Goal: Task Accomplishment & Management: Manage account settings

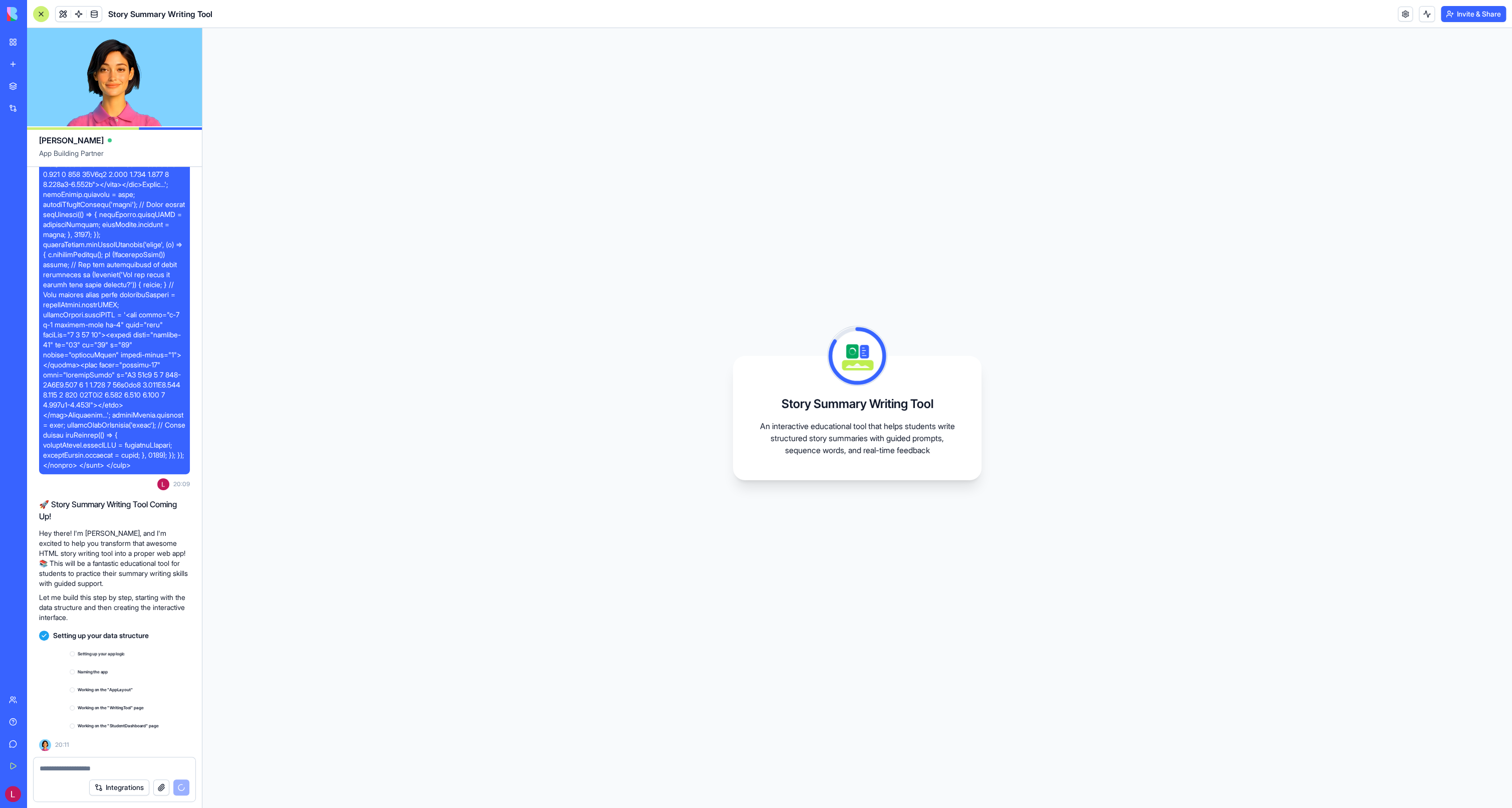
scroll to position [5080, 0]
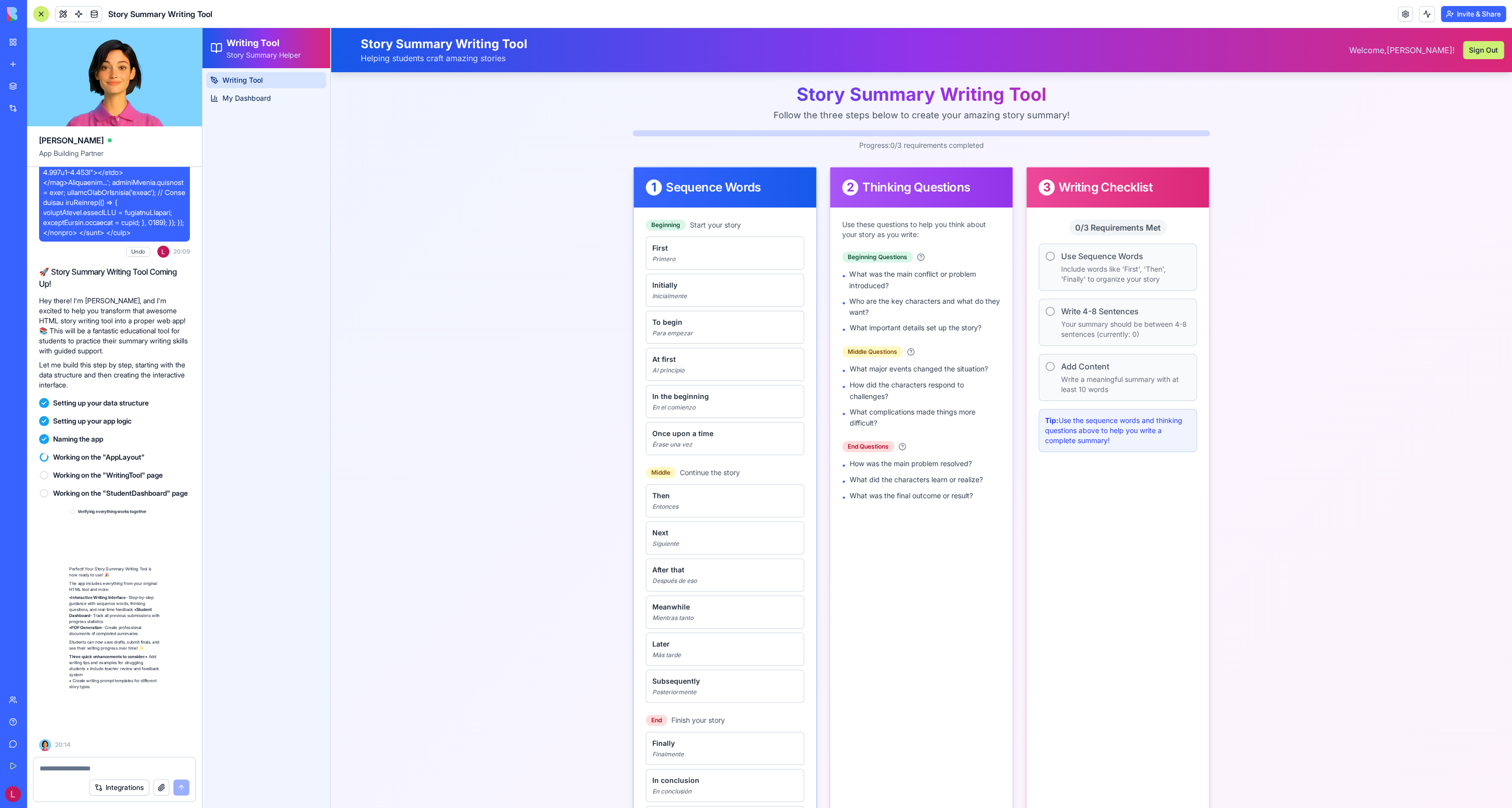
scroll to position [5312, 0]
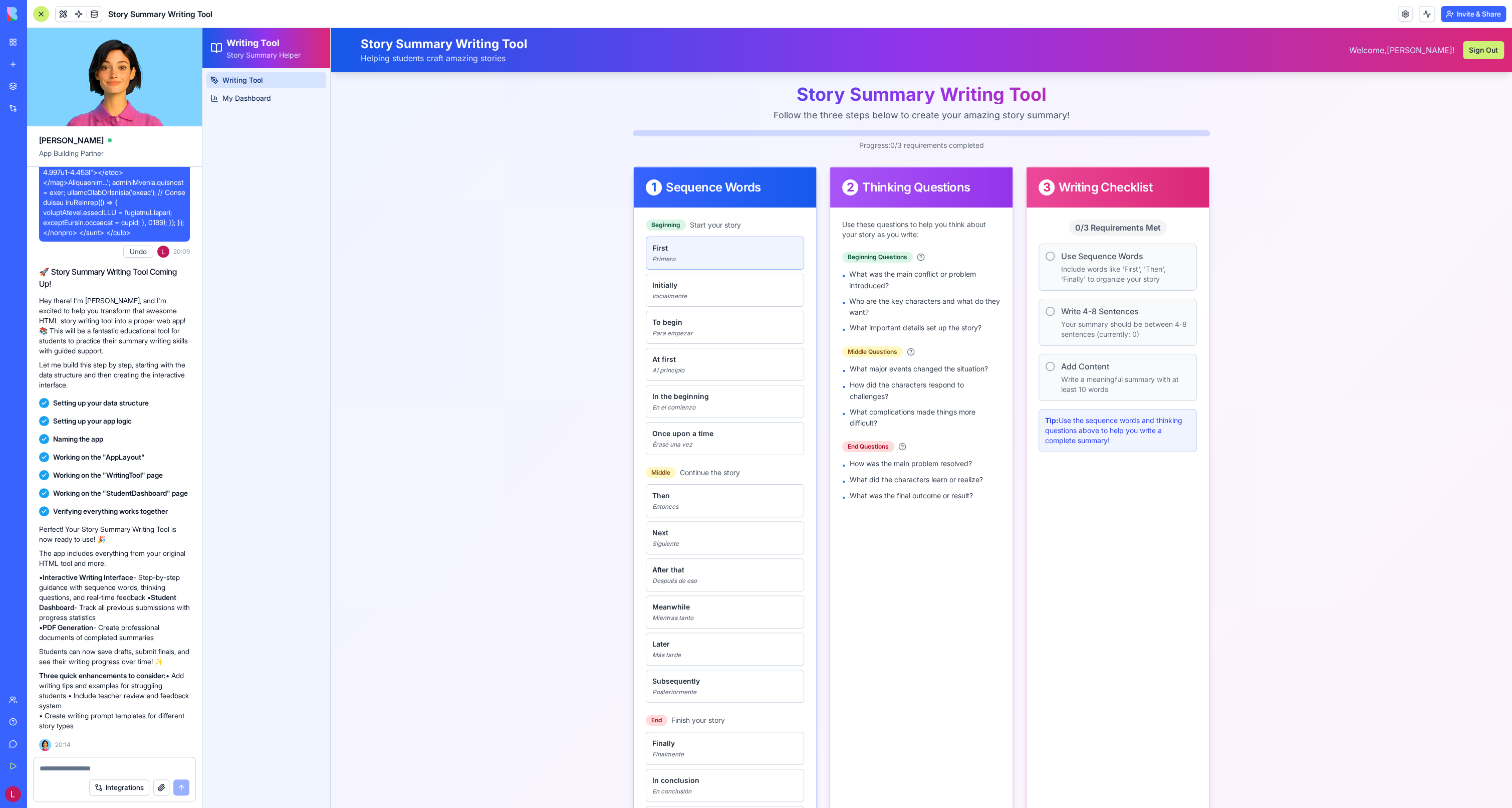
click at [761, 257] on button "First Primero" at bounding box center [725, 253] width 158 height 33
type textarea "*****"
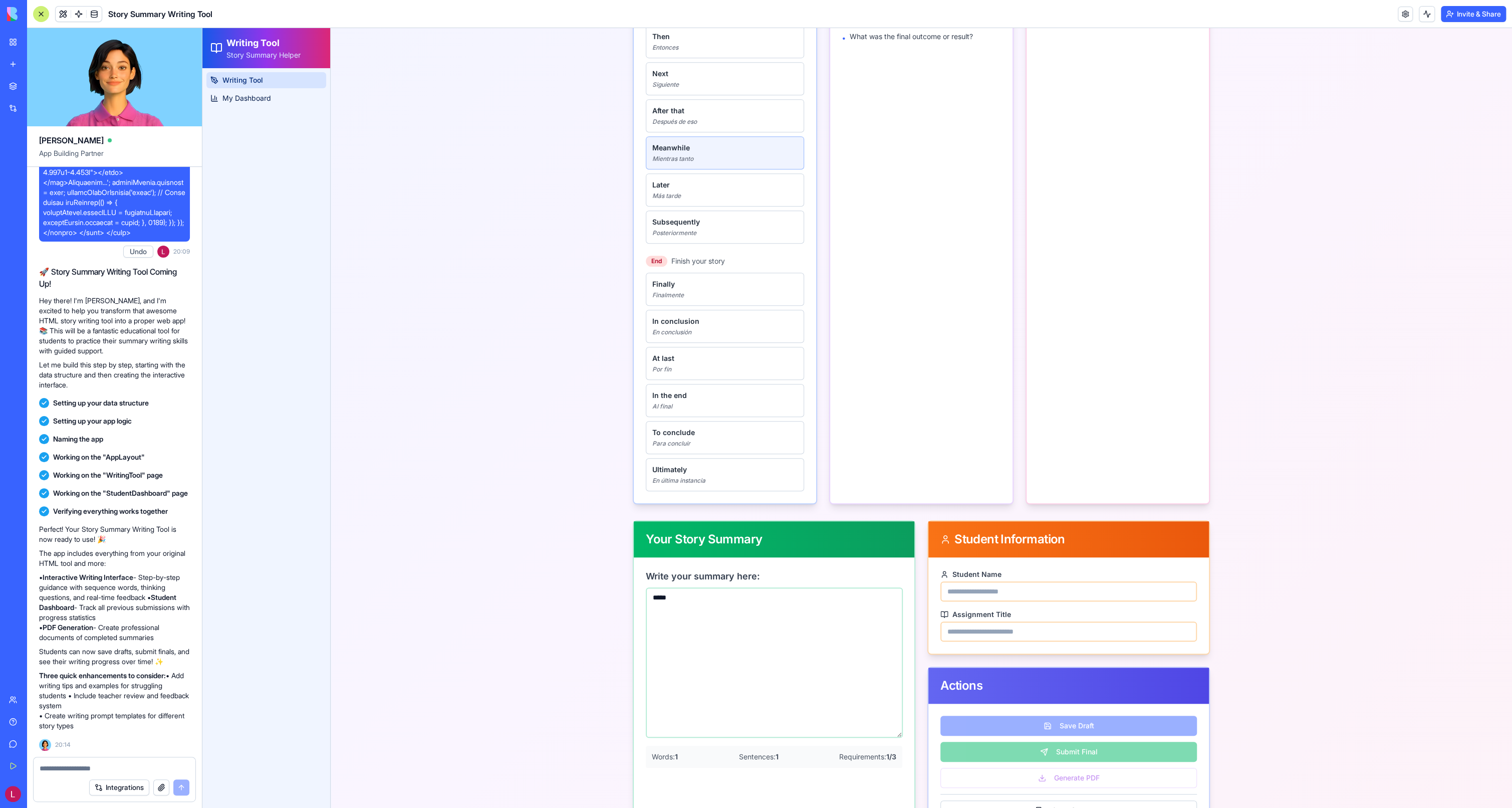
scroll to position [515, 0]
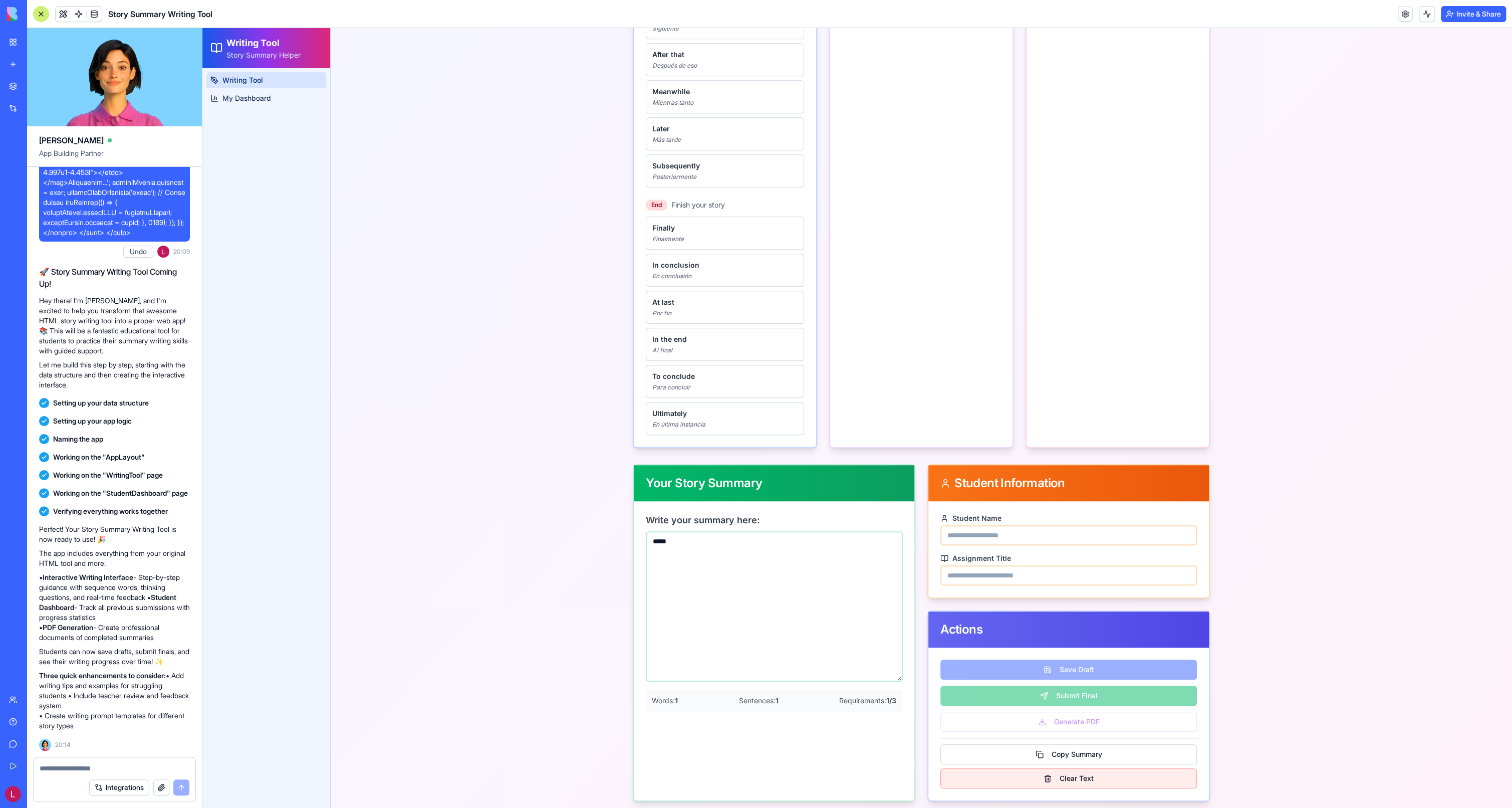
click at [1072, 778] on button "Clear Text" at bounding box center [1068, 778] width 256 height 20
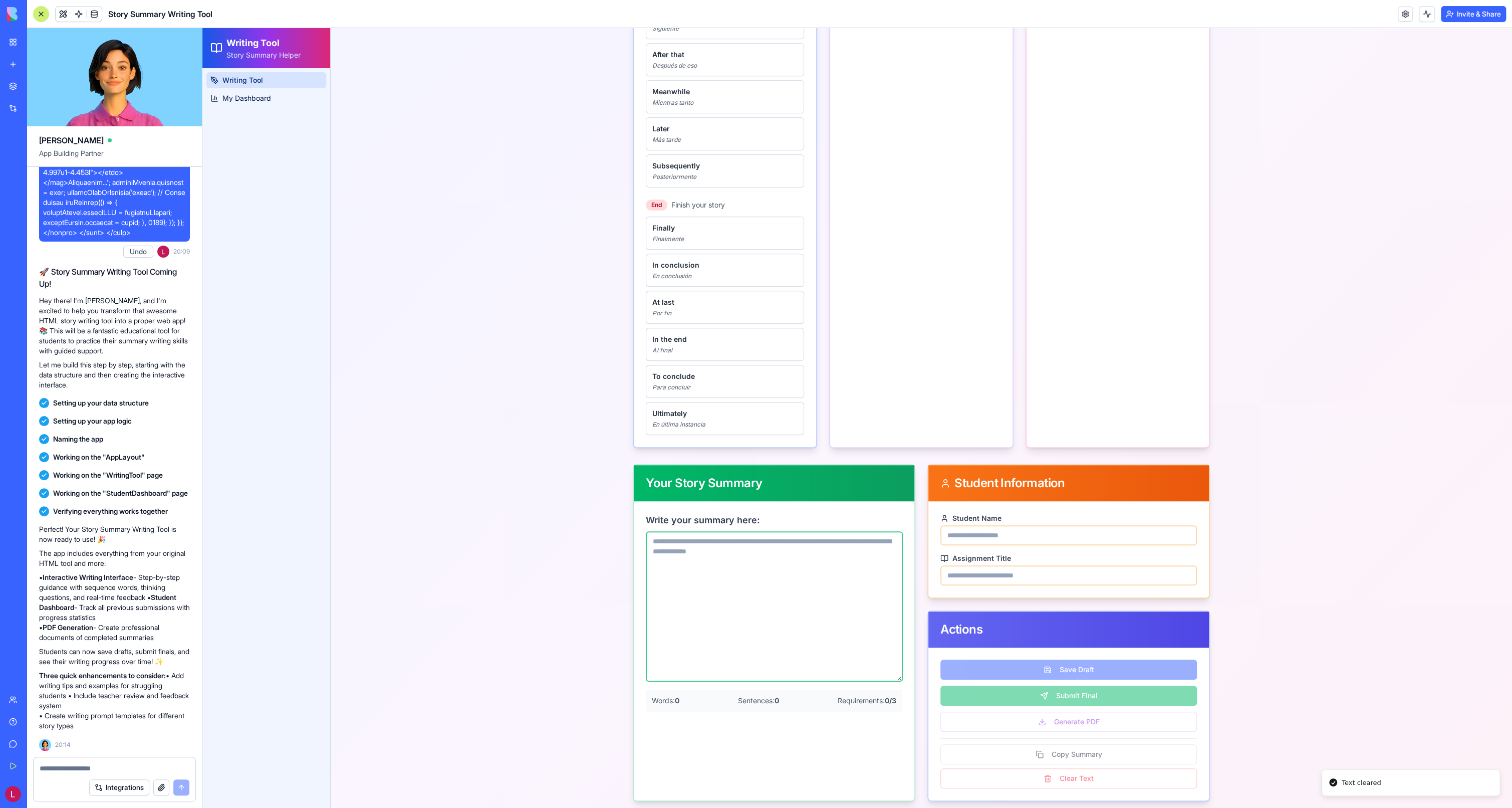
click at [738, 560] on textarea "Write your summary here:" at bounding box center [774, 607] width 257 height 150
click at [970, 534] on input "Student Name" at bounding box center [1068, 536] width 256 height 20
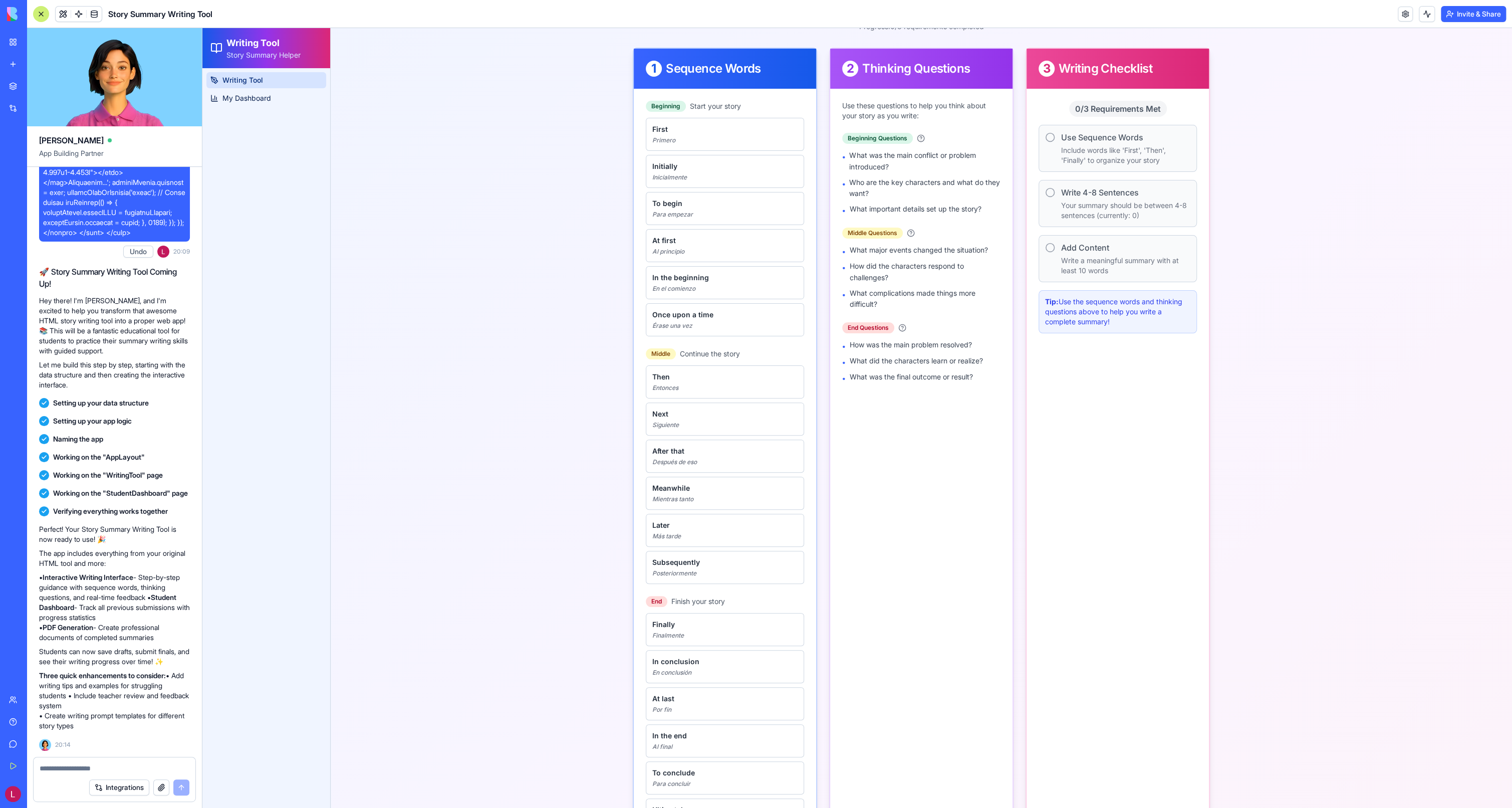
scroll to position [64, 0]
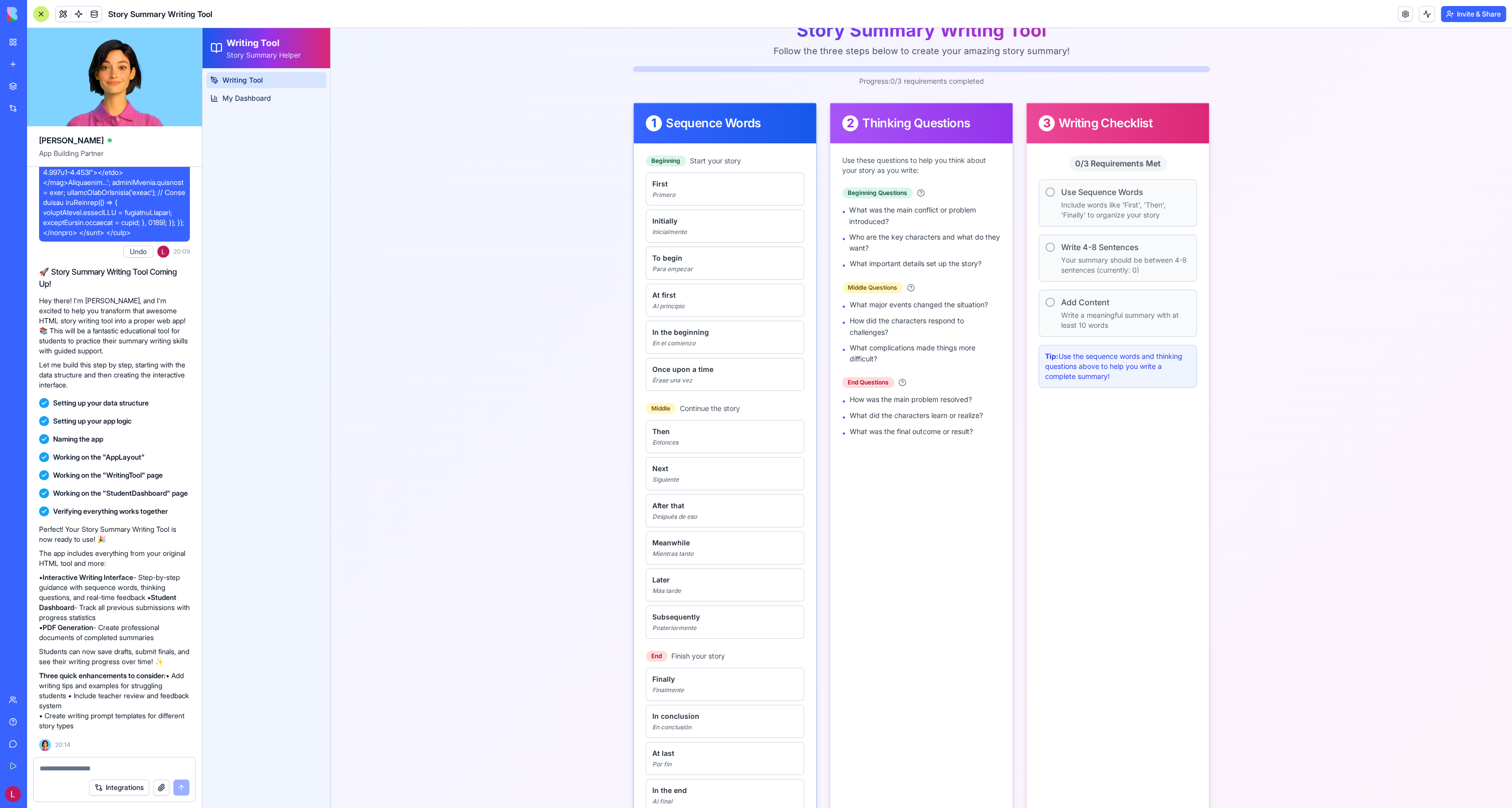
click at [888, 267] on span "What important details set up the story?" at bounding box center [916, 264] width 131 height 12
click at [1080, 247] on span "Write 4-8 Sentences" at bounding box center [1100, 247] width 77 height 12
click at [1051, 243] on div "Write 4-8 Sentences Your summary should be between 4-8 sentences (currently: 0)" at bounding box center [1118, 258] width 158 height 47
click at [238, 97] on span "My Dashboard" at bounding box center [247, 98] width 49 height 10
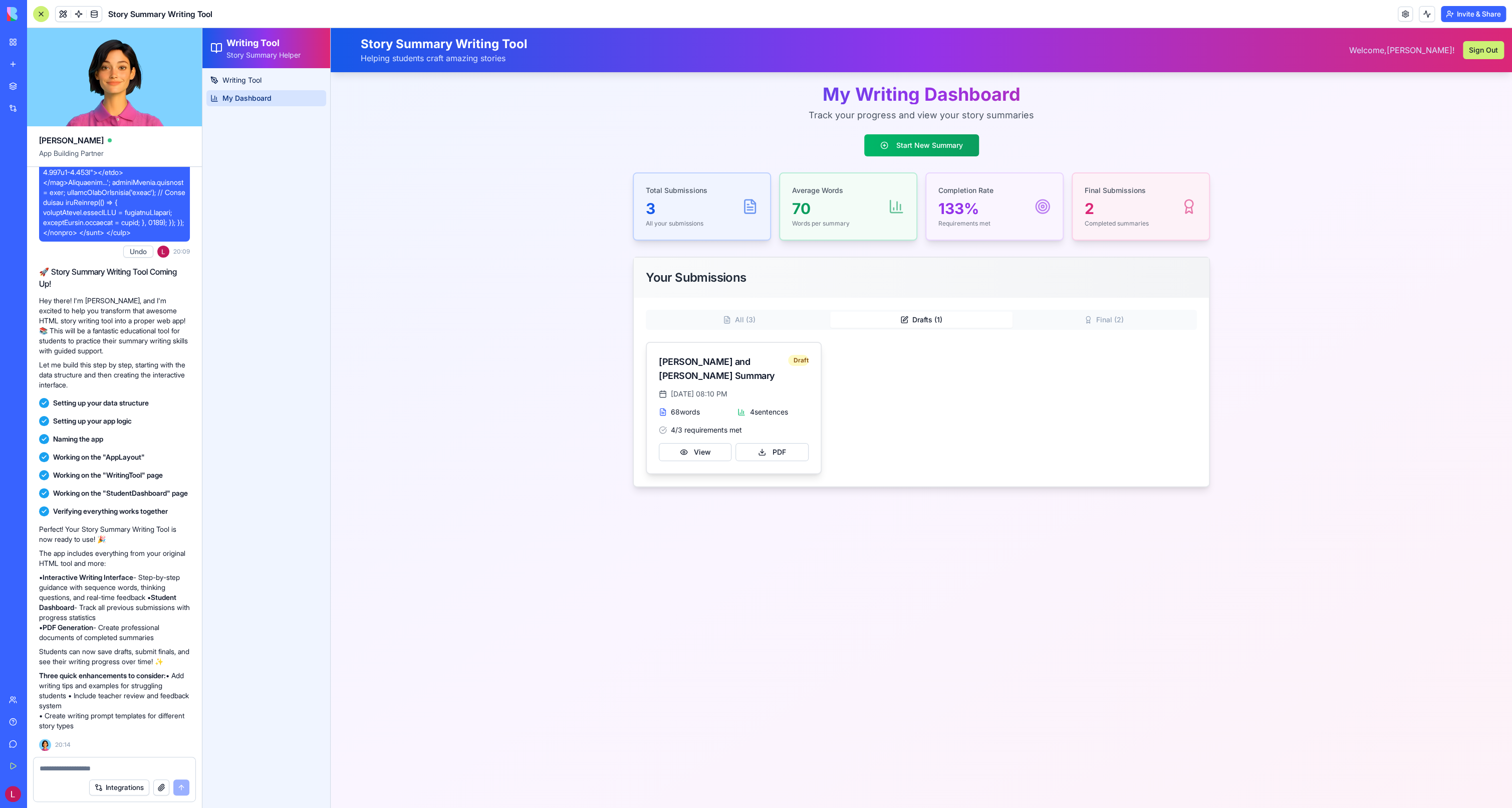
click at [940, 318] on button "Drafts ( 1 )" at bounding box center [921, 319] width 183 height 16
click at [1068, 317] on button "Final ( 2 )" at bounding box center [1103, 319] width 183 height 16
click at [720, 318] on button "All ( 3 )" at bounding box center [739, 319] width 183 height 16
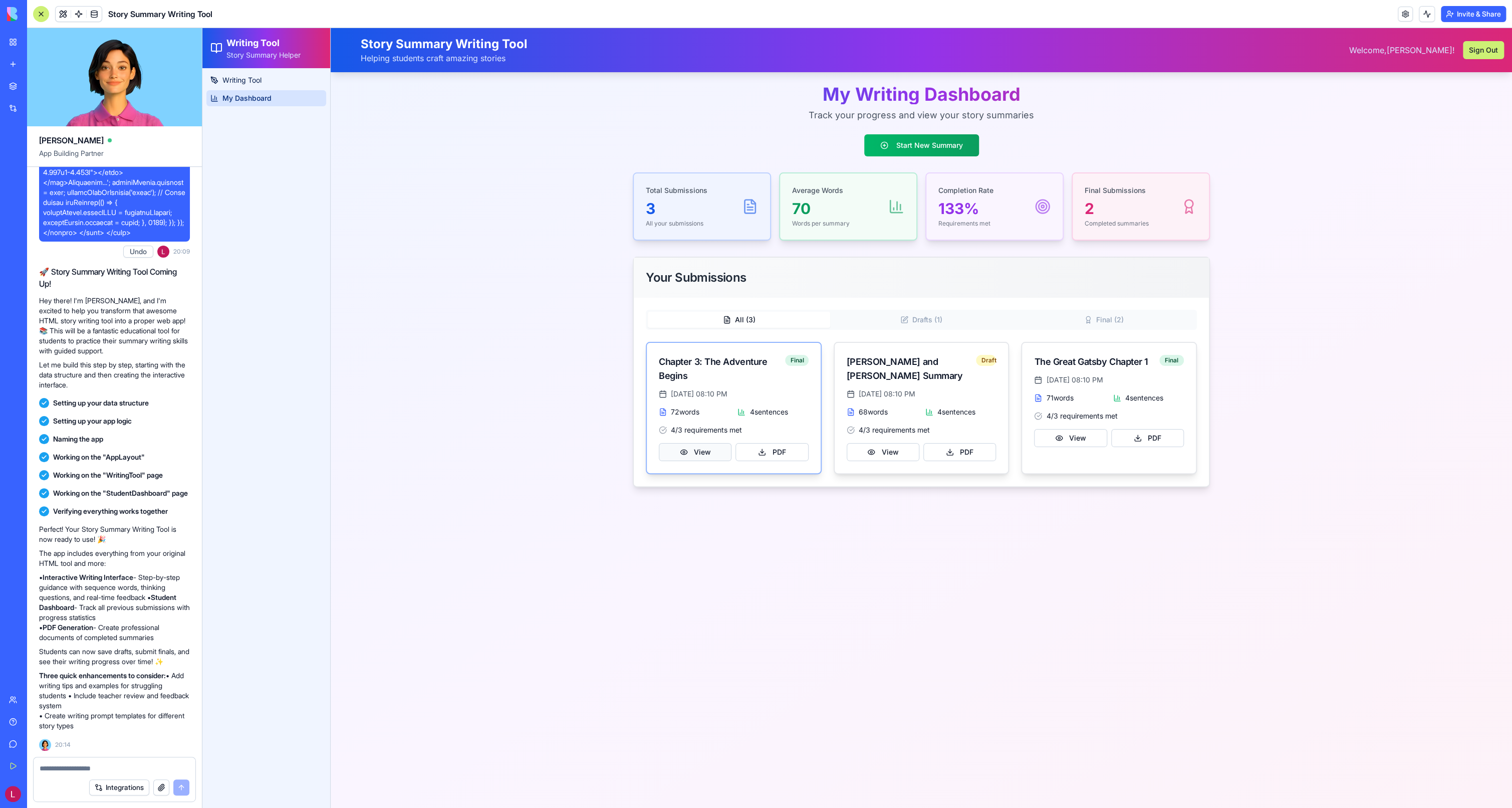
click at [698, 456] on button "View" at bounding box center [695, 452] width 73 height 18
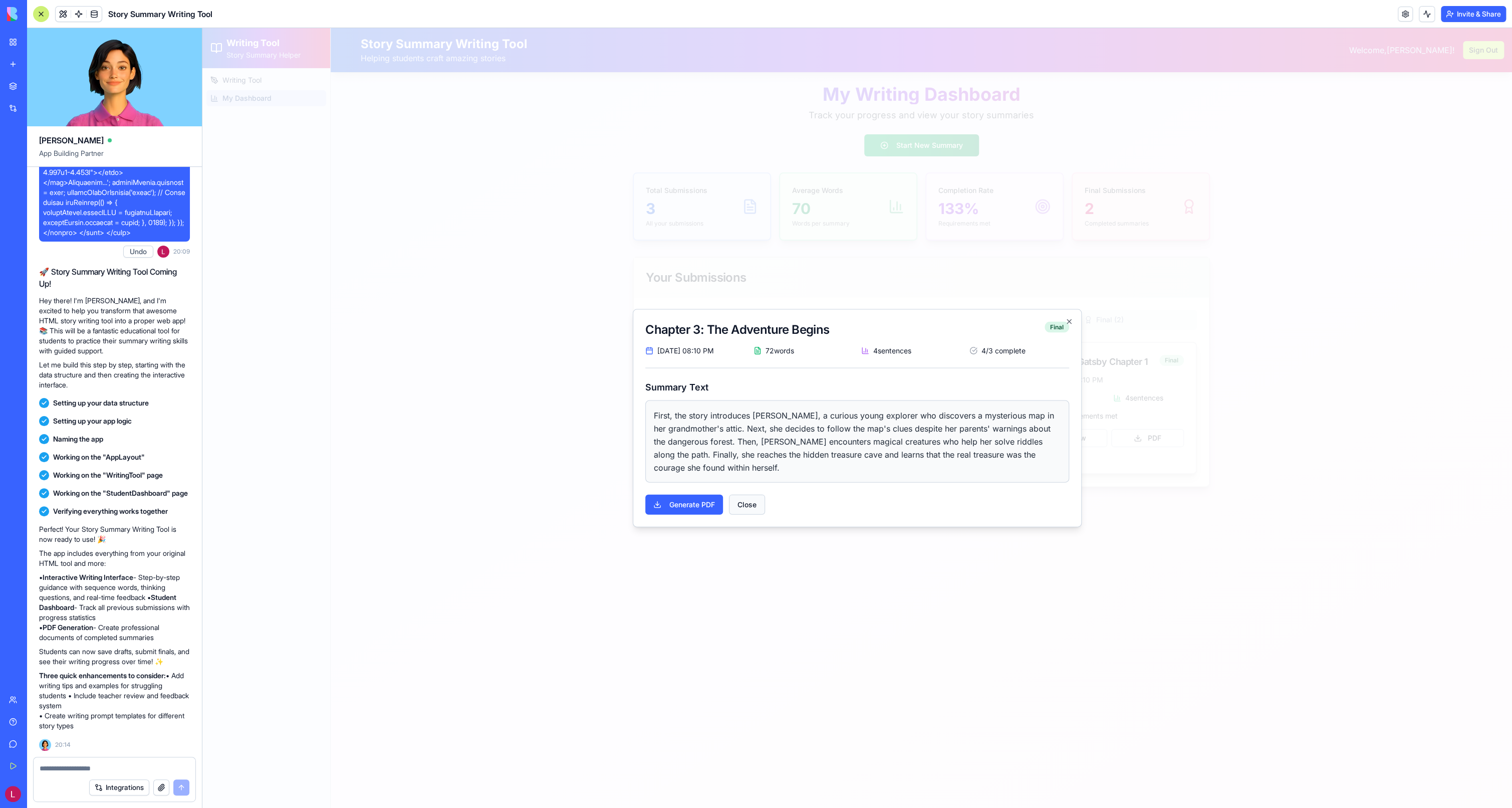
click at [752, 505] on button "Close" at bounding box center [747, 504] width 36 height 20
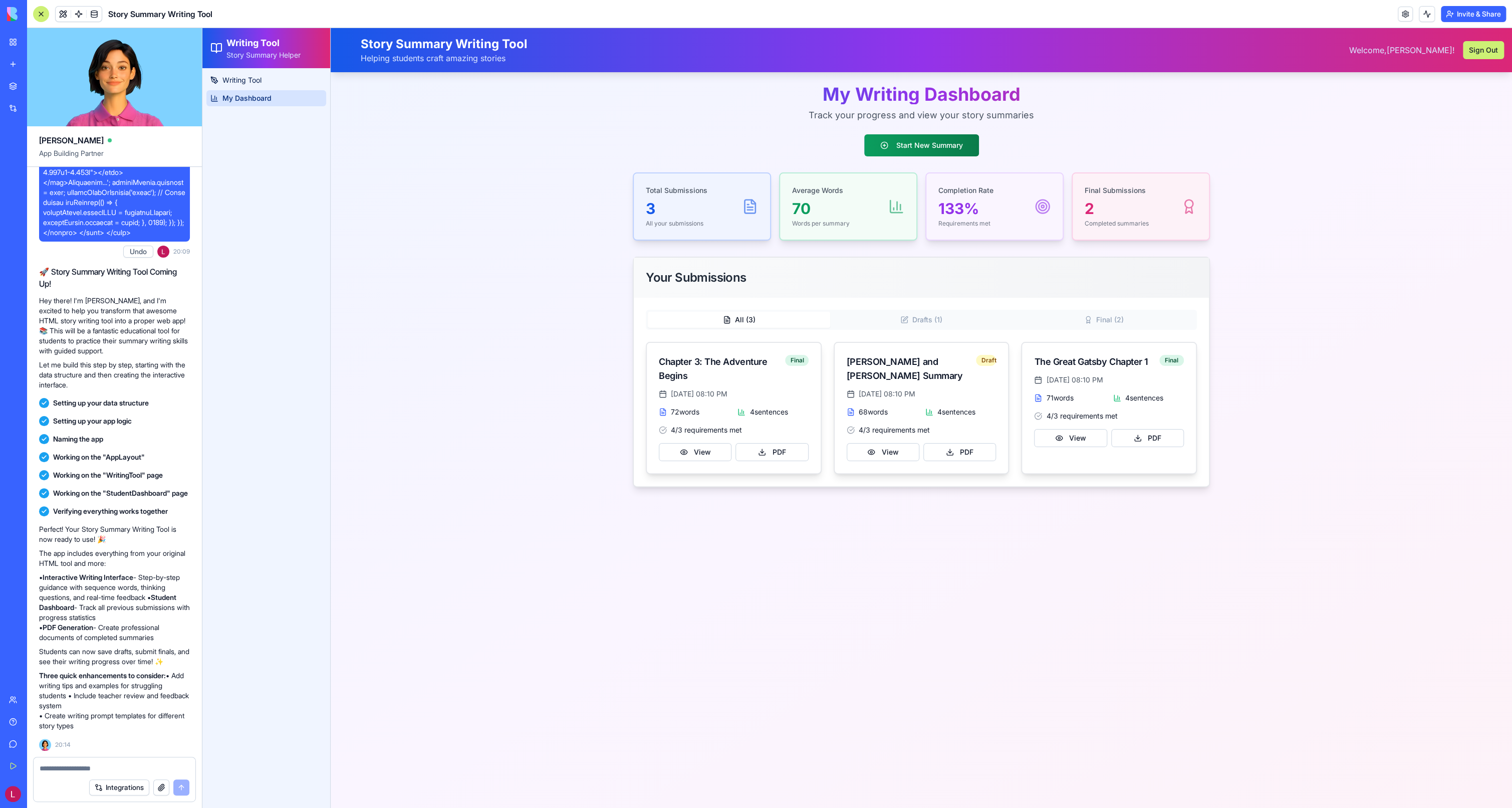
click at [914, 149] on button "Start New Summary" at bounding box center [921, 146] width 114 height 22
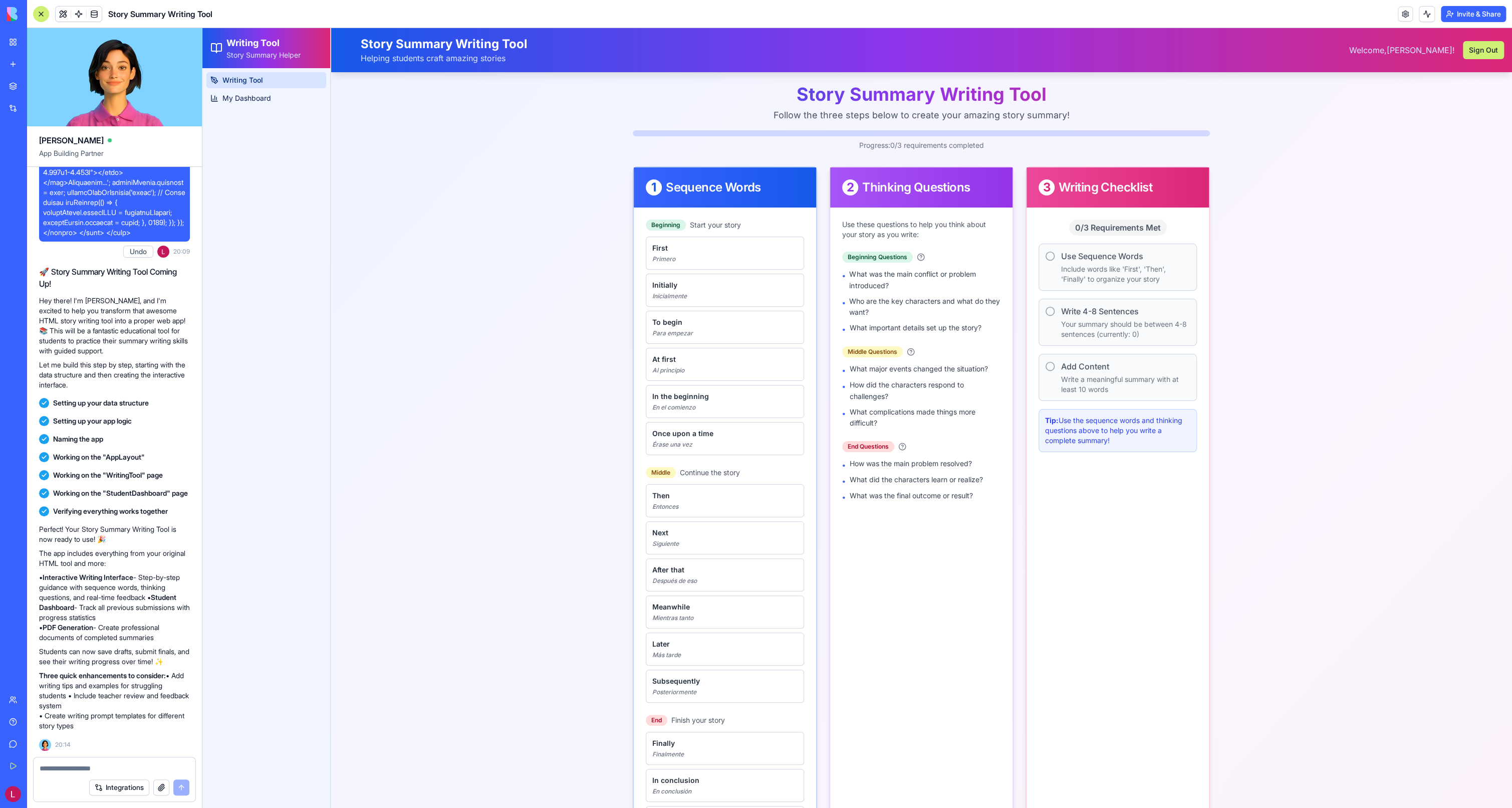
click at [239, 115] on div "Writing Tool My Dashboard" at bounding box center [266, 438] width 128 height 740
click at [243, 106] on link "My Dashboard" at bounding box center [266, 98] width 120 height 16
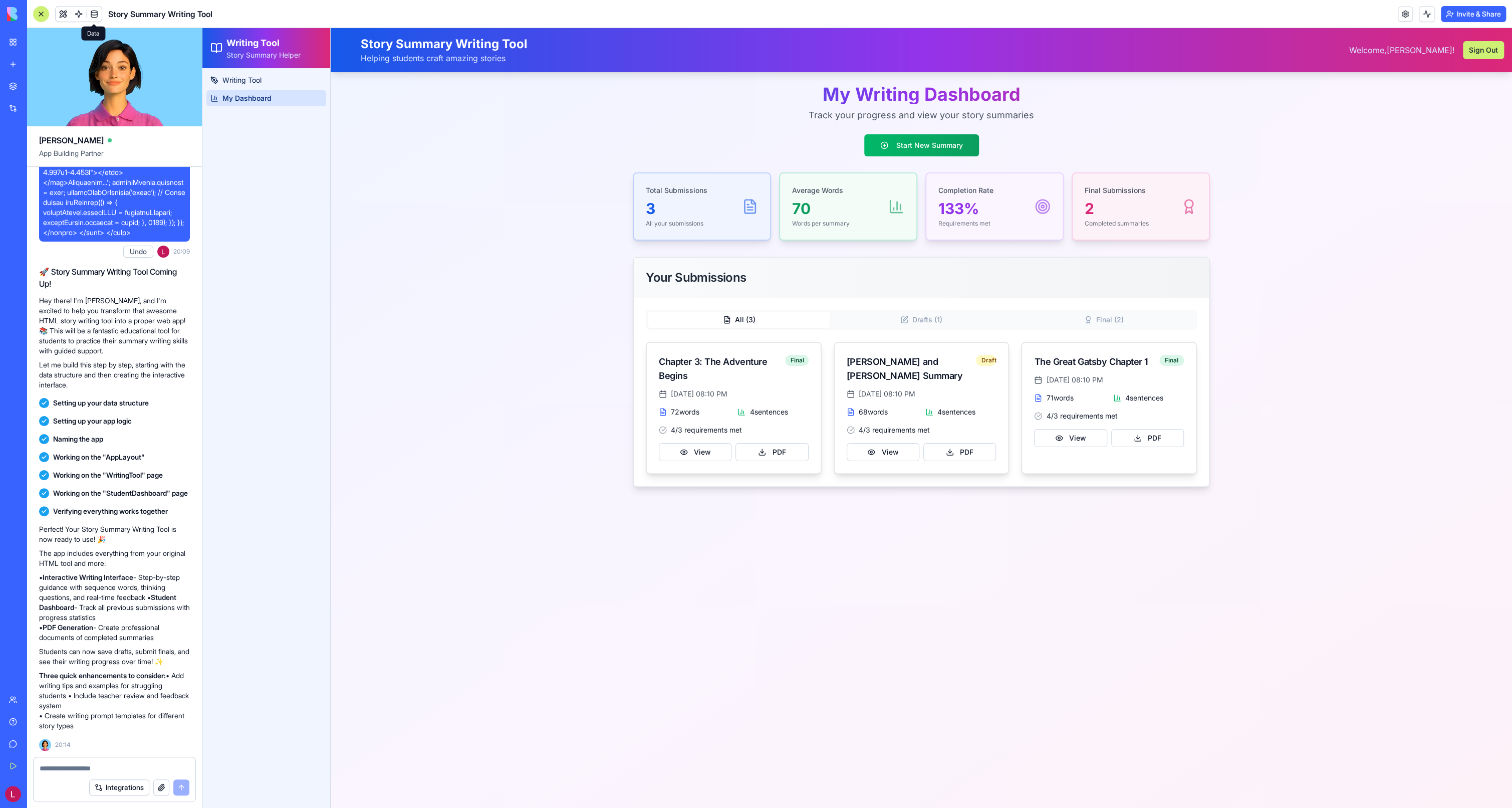
click at [99, 14] on span at bounding box center [95, 14] width 28 height 28
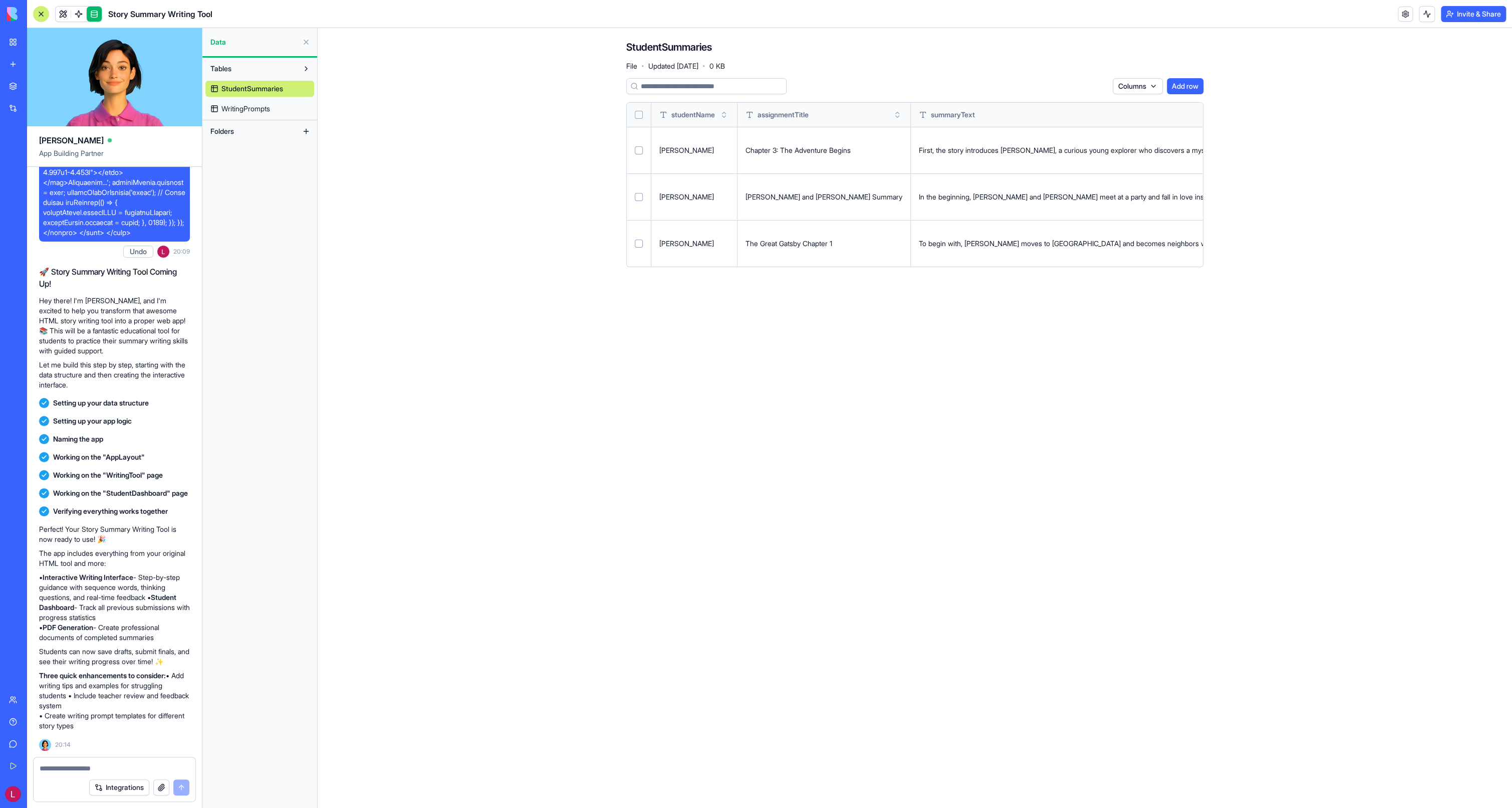
click at [231, 107] on span "WritingPrompts" at bounding box center [245, 109] width 49 height 10
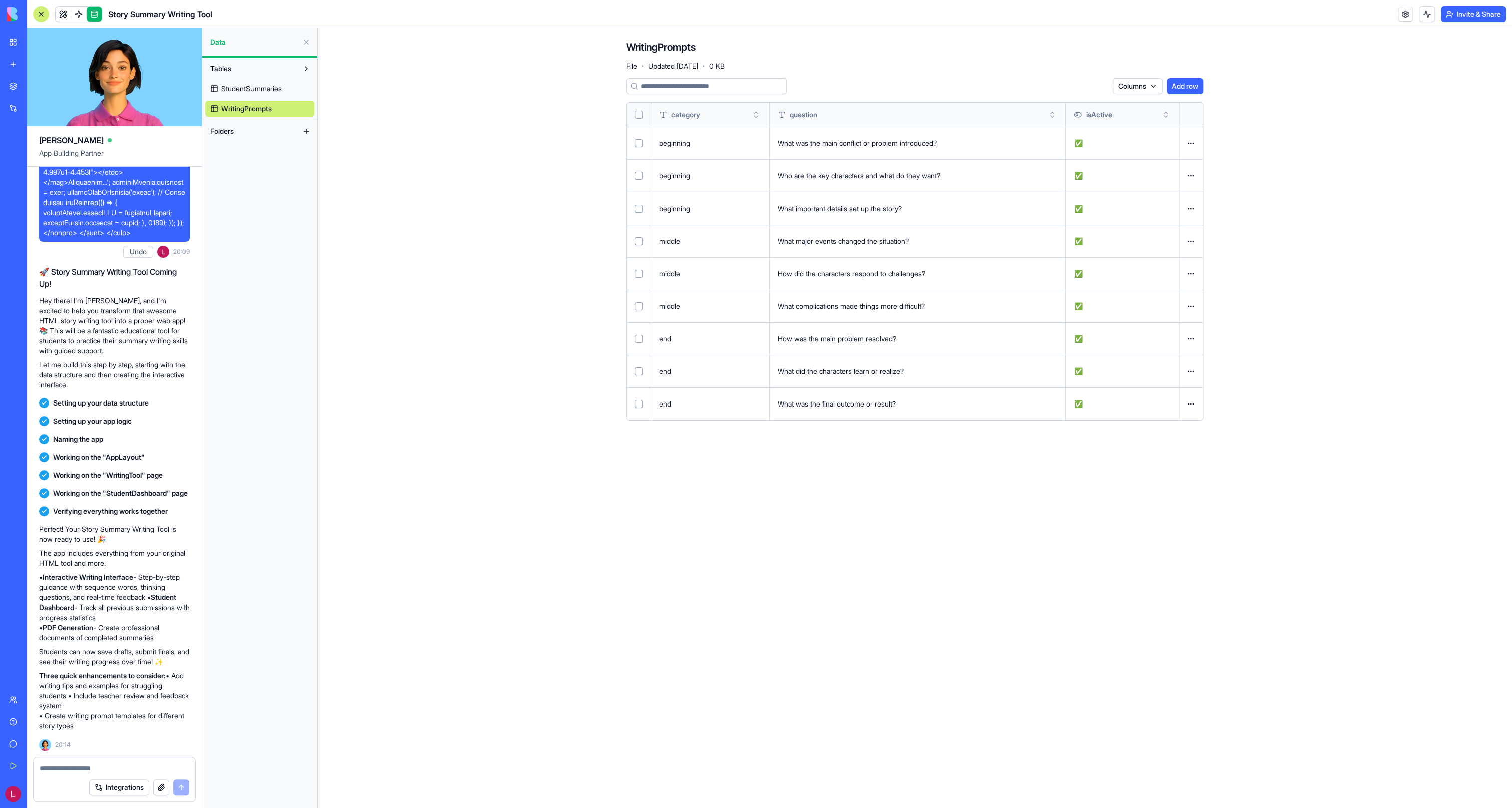
click at [234, 89] on span "StudentSummaries" at bounding box center [251, 89] width 60 height 10
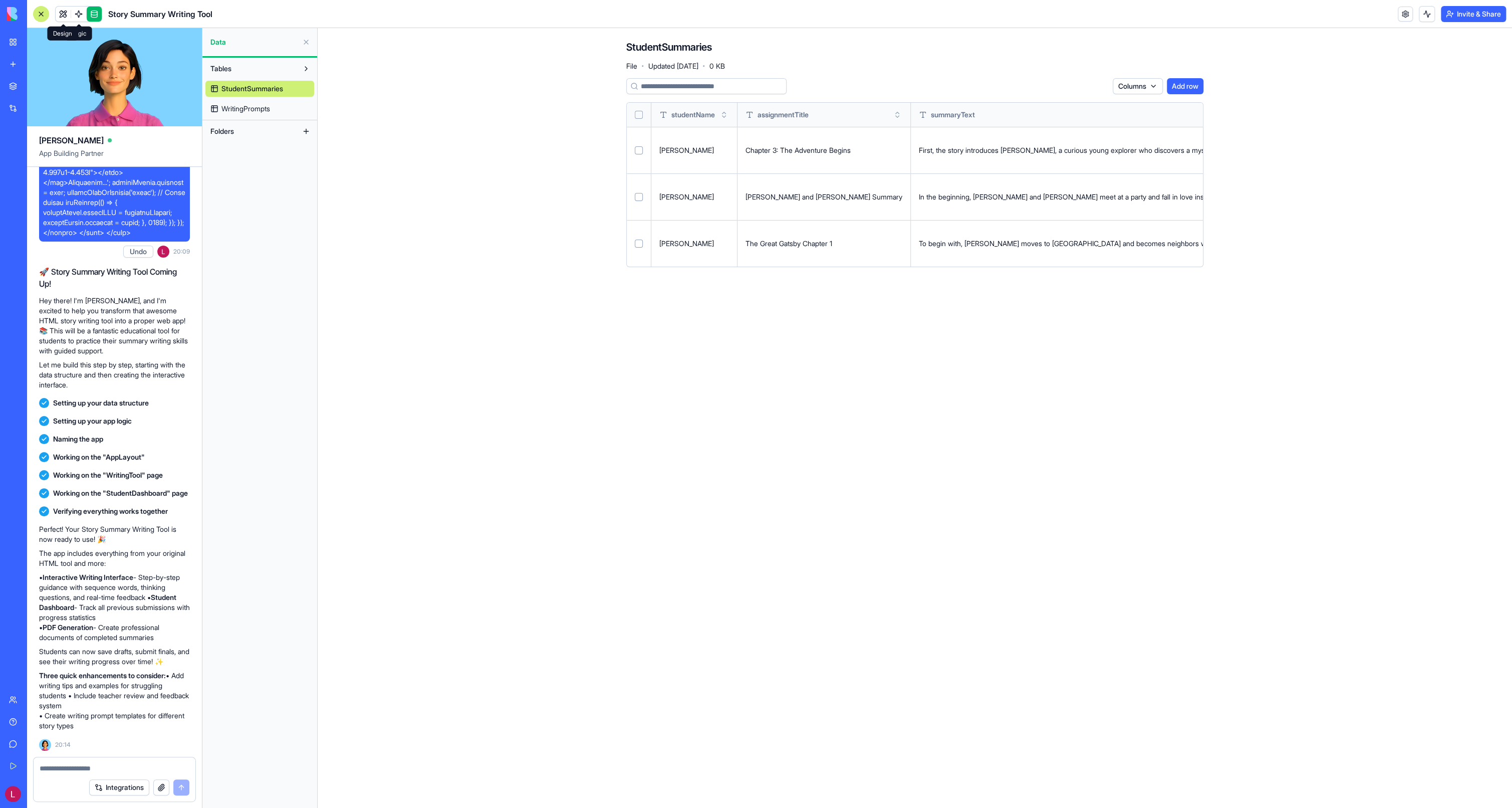
click at [63, 14] on link at bounding box center [63, 14] width 15 height 15
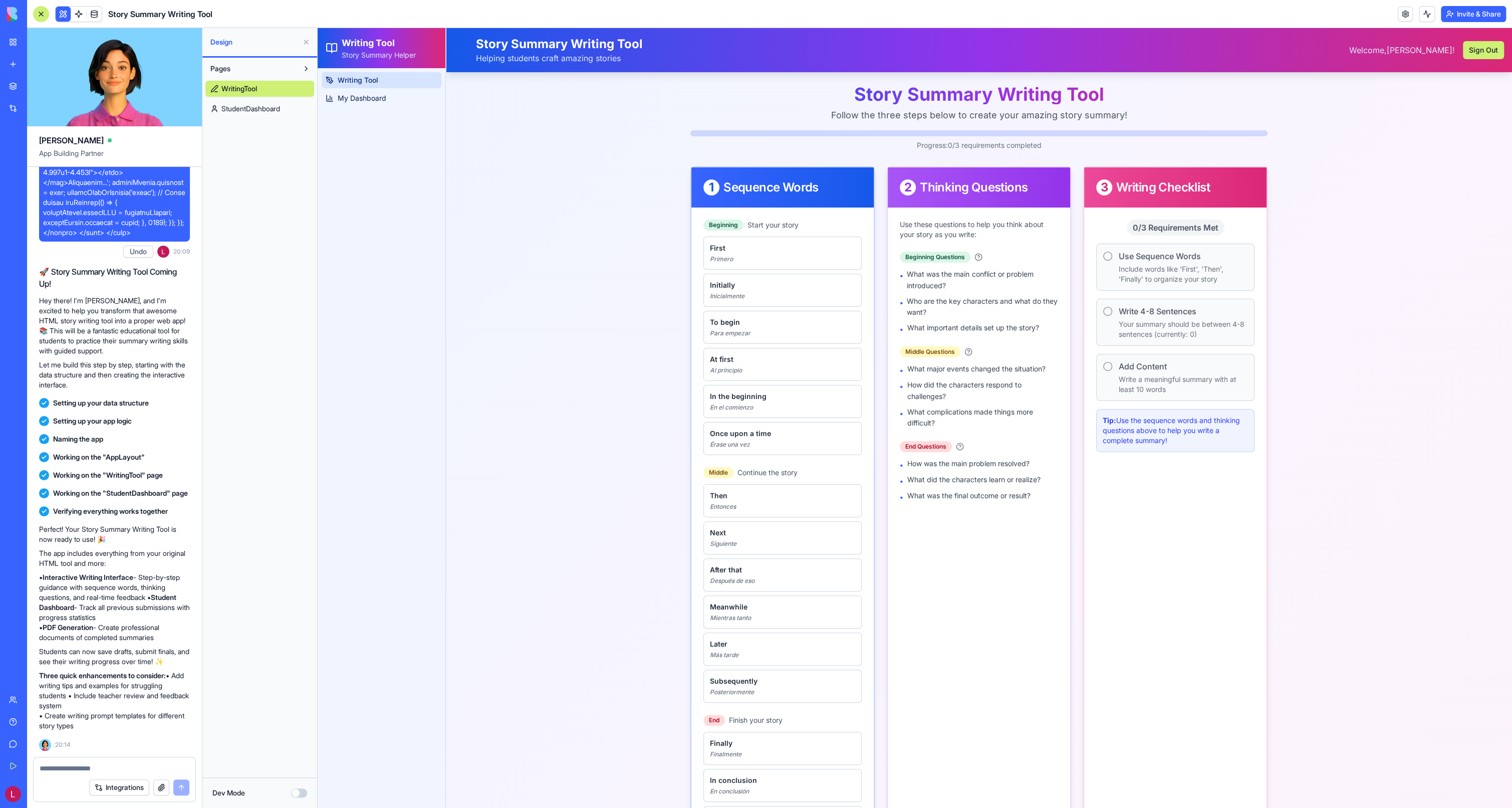
click at [1462, 12] on button "Invite & Share" at bounding box center [1473, 14] width 65 height 16
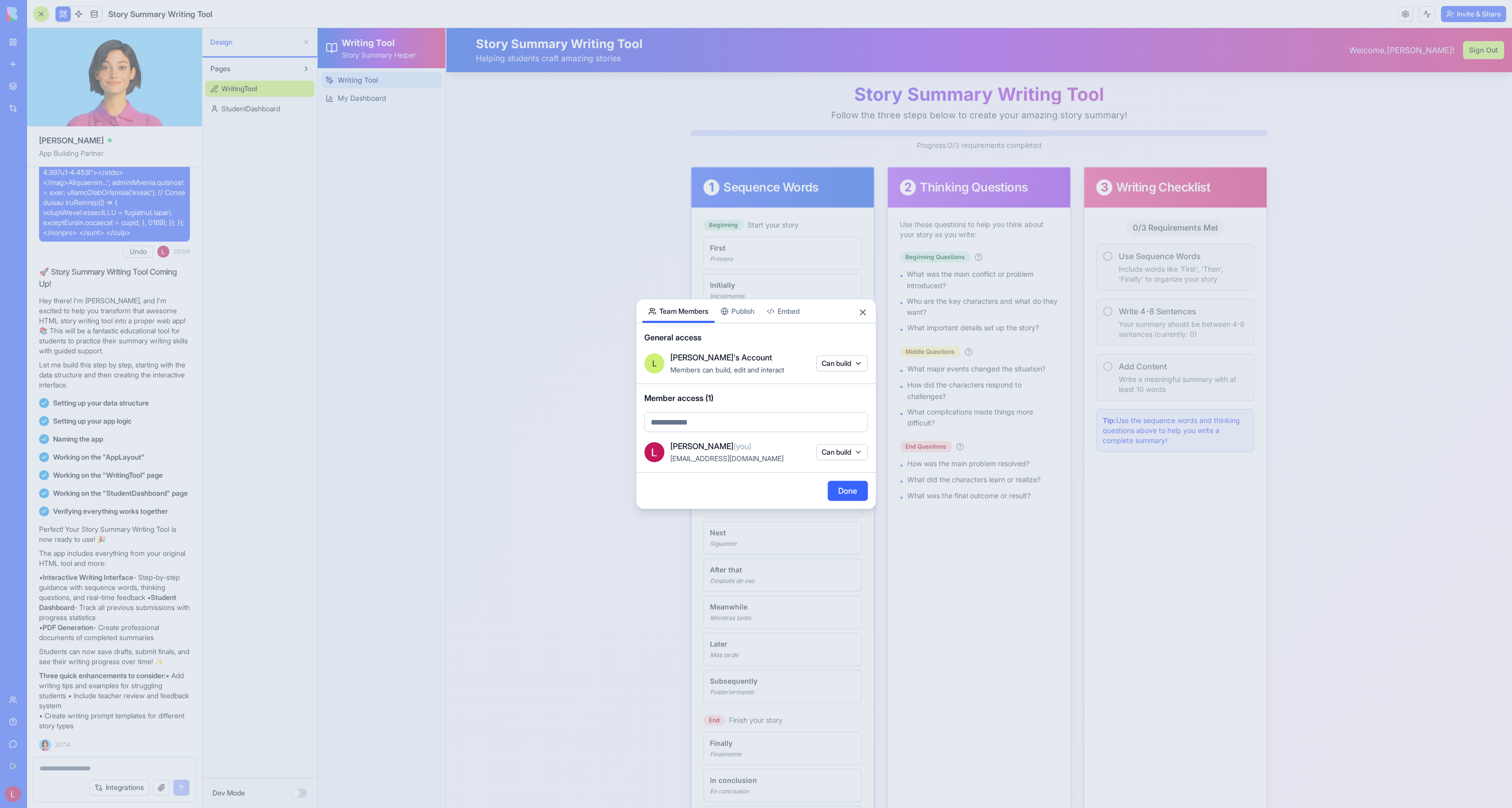
click at [750, 307] on div "Share App Team Members Publish Embed General access [PERSON_NAME]'s Account Mem…" at bounding box center [756, 404] width 241 height 210
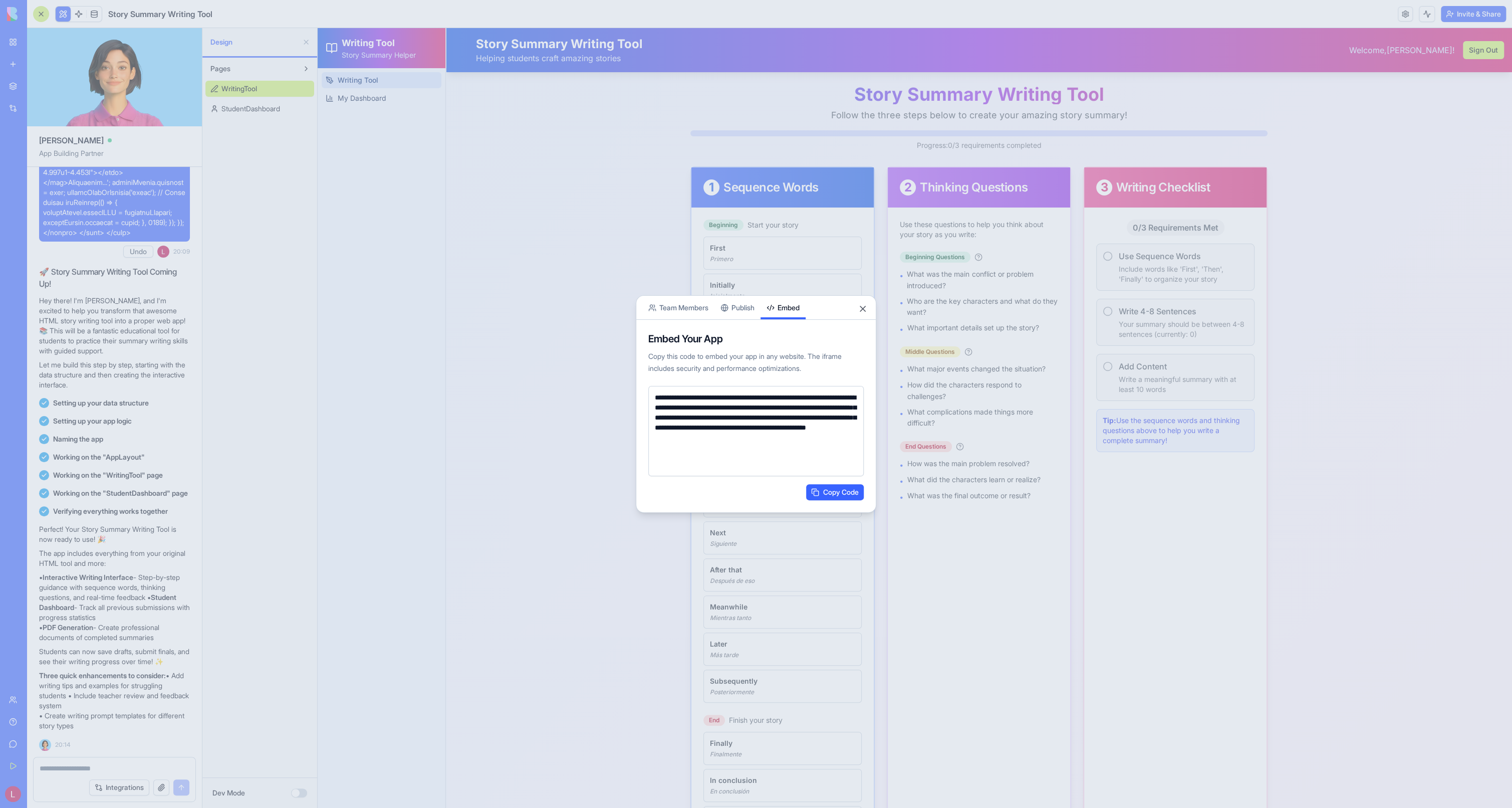
click at [808, 284] on body "BETA My Workspace New app Marketplace Integrations Recent Untitled App AI Logo …" at bounding box center [756, 404] width 1512 height 808
click at [730, 305] on div "**********" at bounding box center [756, 404] width 241 height 217
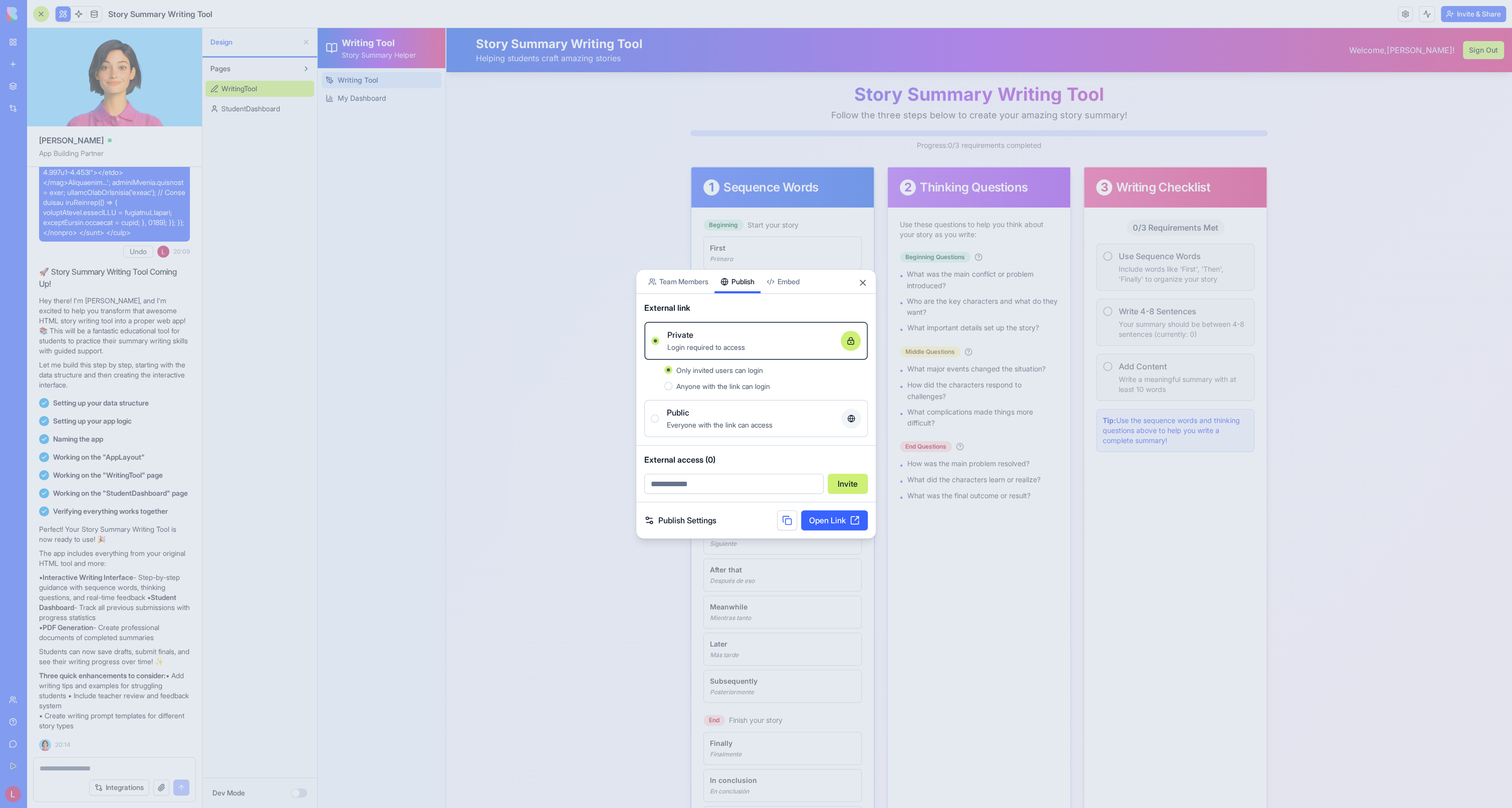
click at [692, 415] on div "Public" at bounding box center [750, 412] width 166 height 12
click at [659, 415] on button "Public Everyone with the link can access" at bounding box center [655, 419] width 8 height 8
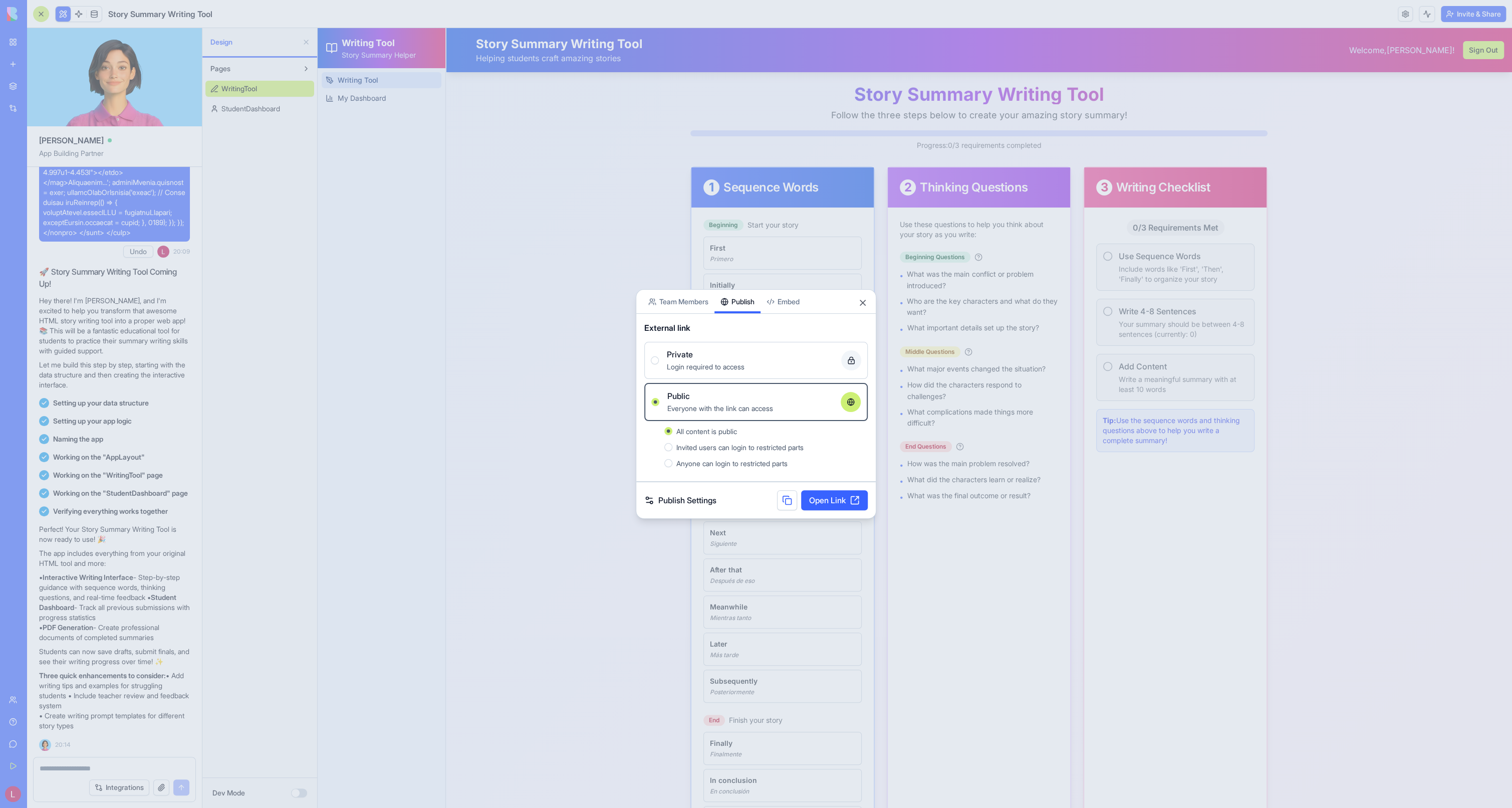
click at [829, 498] on link "Open Link" at bounding box center [835, 500] width 67 height 20
click at [867, 298] on button "Close" at bounding box center [862, 302] width 10 height 10
drag, startPoint x: 1182, startPoint y: 334, endPoint x: 863, endPoint y: 306, distance: 320.2
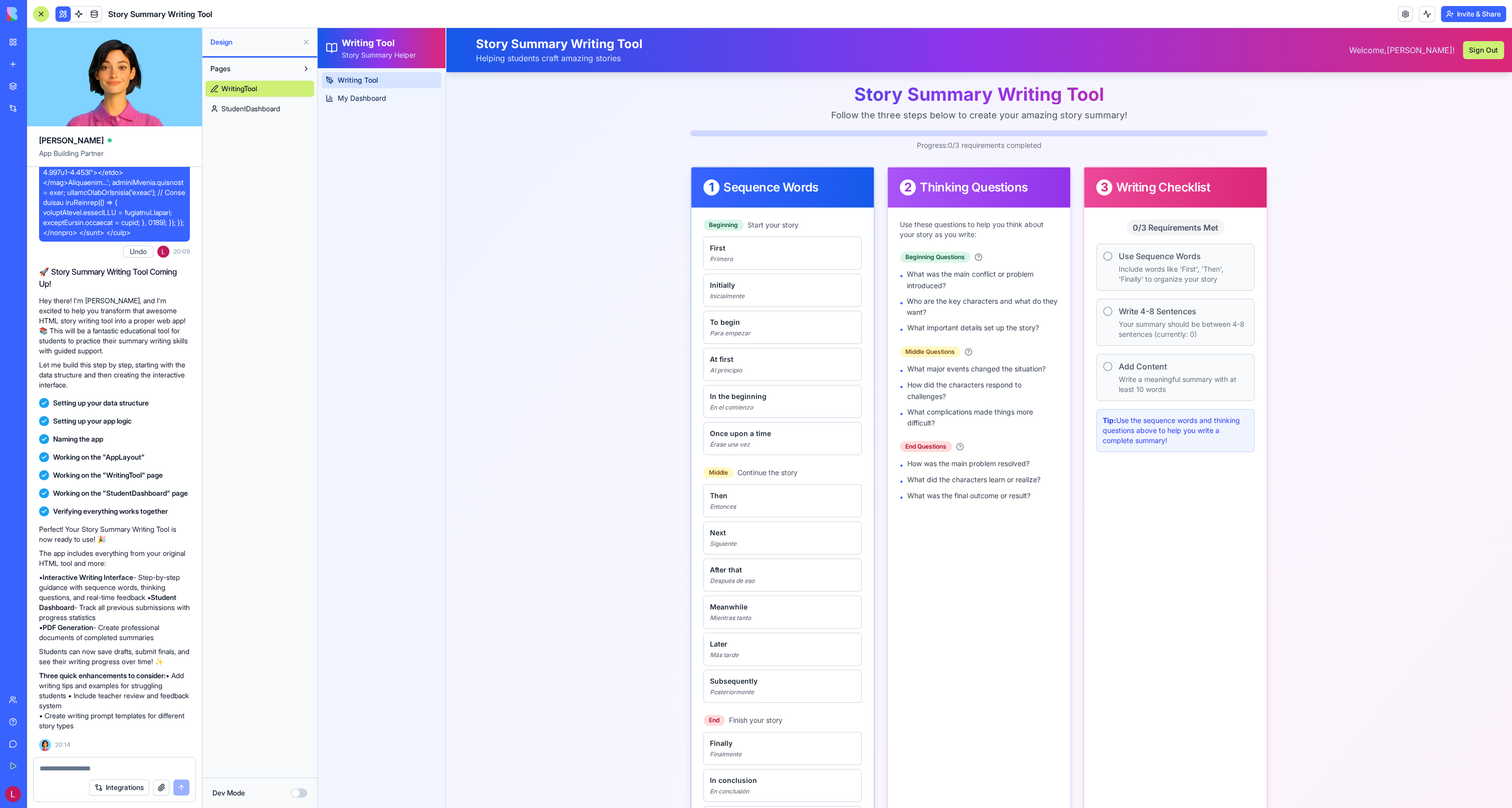
drag, startPoint x: 0, startPoint y: 80, endPoint x: 284, endPoint y: 109, distance: 285.5
click at [285, 109] on link "StudentDashboard" at bounding box center [259, 109] width 109 height 16
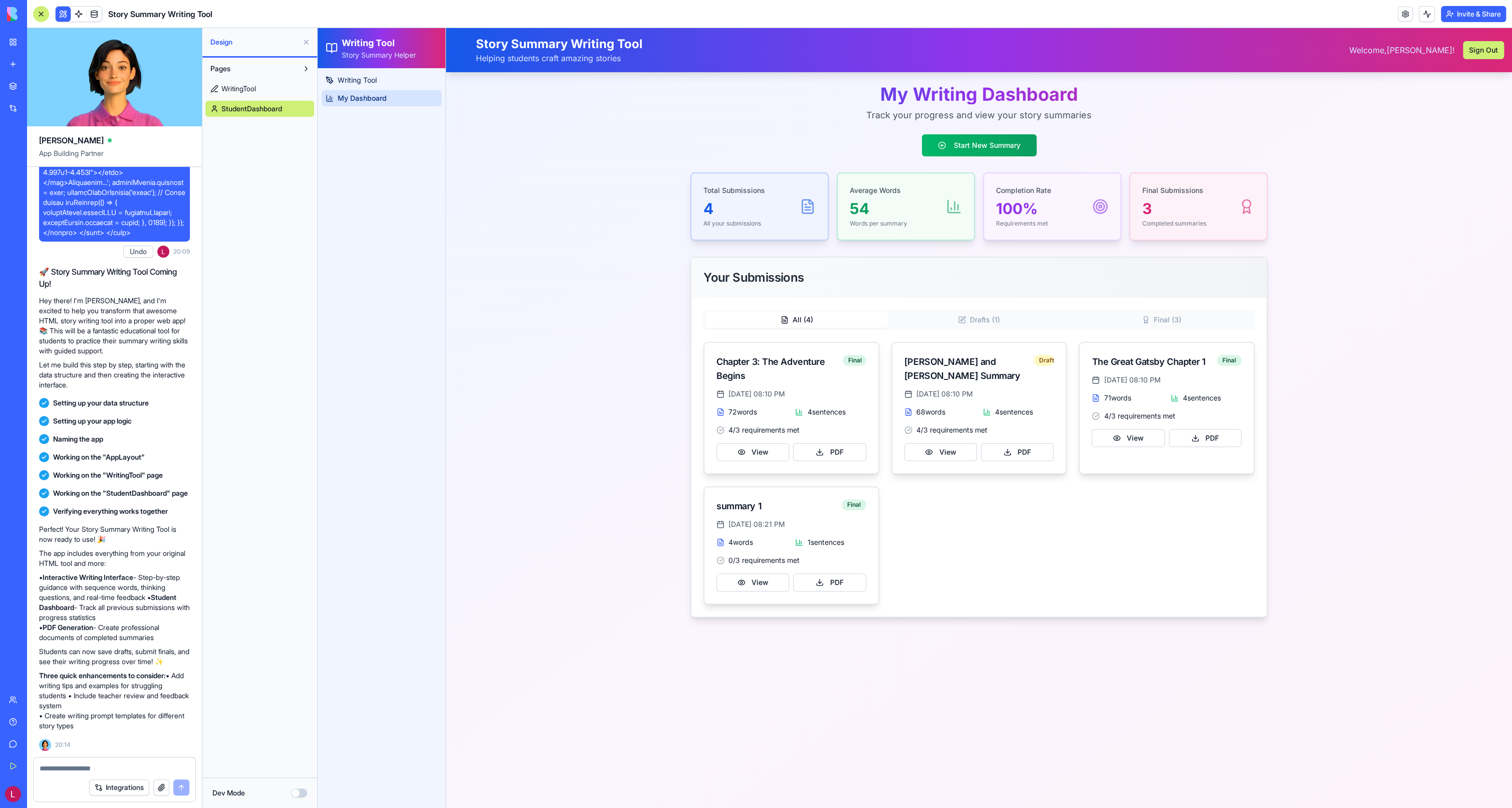
click at [354, 97] on span "My Dashboard" at bounding box center [362, 98] width 49 height 10
click at [93, 13] on link at bounding box center [95, 14] width 15 height 15
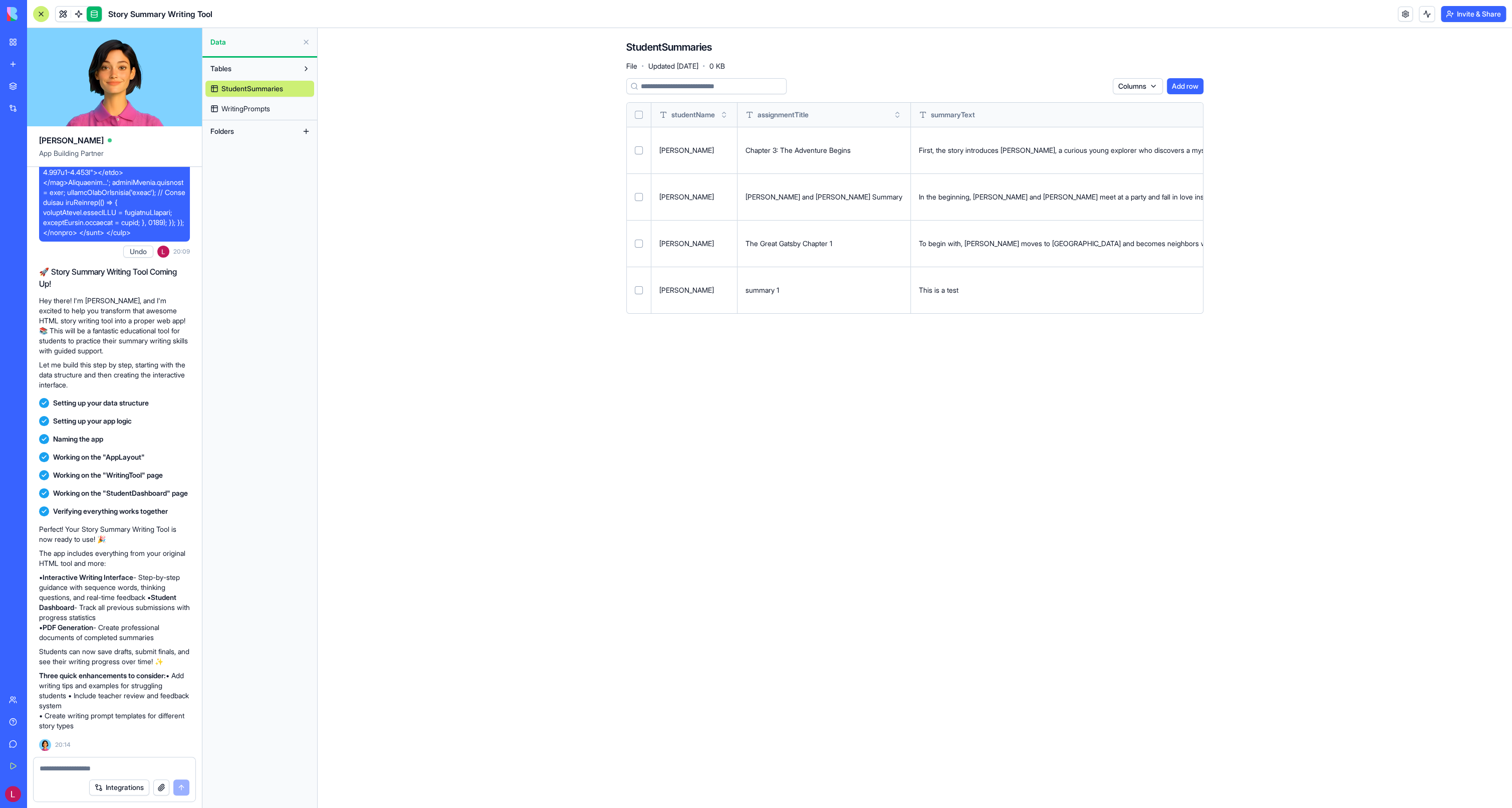
click at [711, 296] on td "[PERSON_NAME]" at bounding box center [694, 289] width 86 height 46
click at [0, 0] on button at bounding box center [0, 0] width 0 height 0
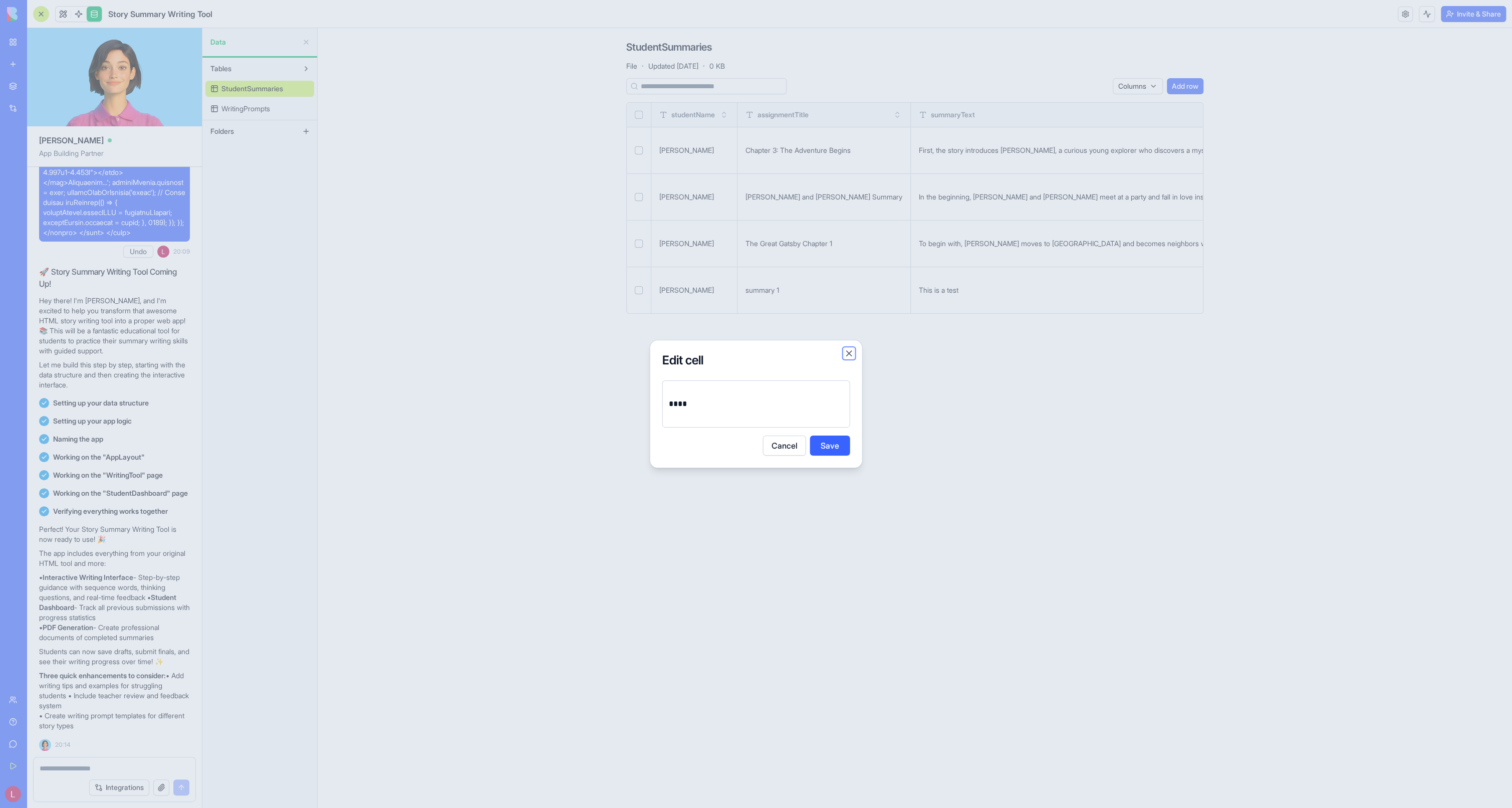
click at [848, 355] on button "Close" at bounding box center [849, 353] width 10 height 10
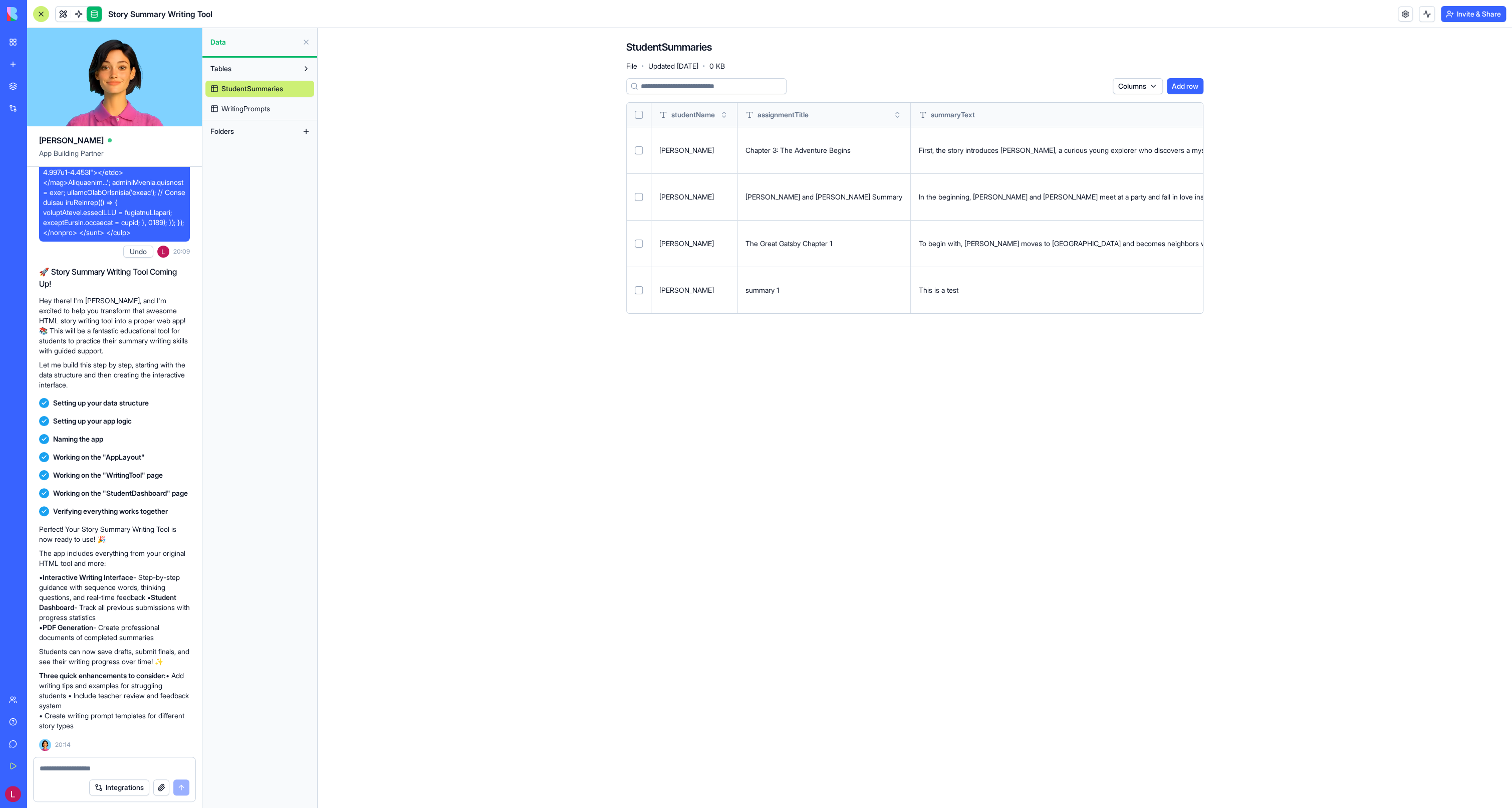
click at [43, 33] on link "My Workspace" at bounding box center [23, 42] width 40 height 20
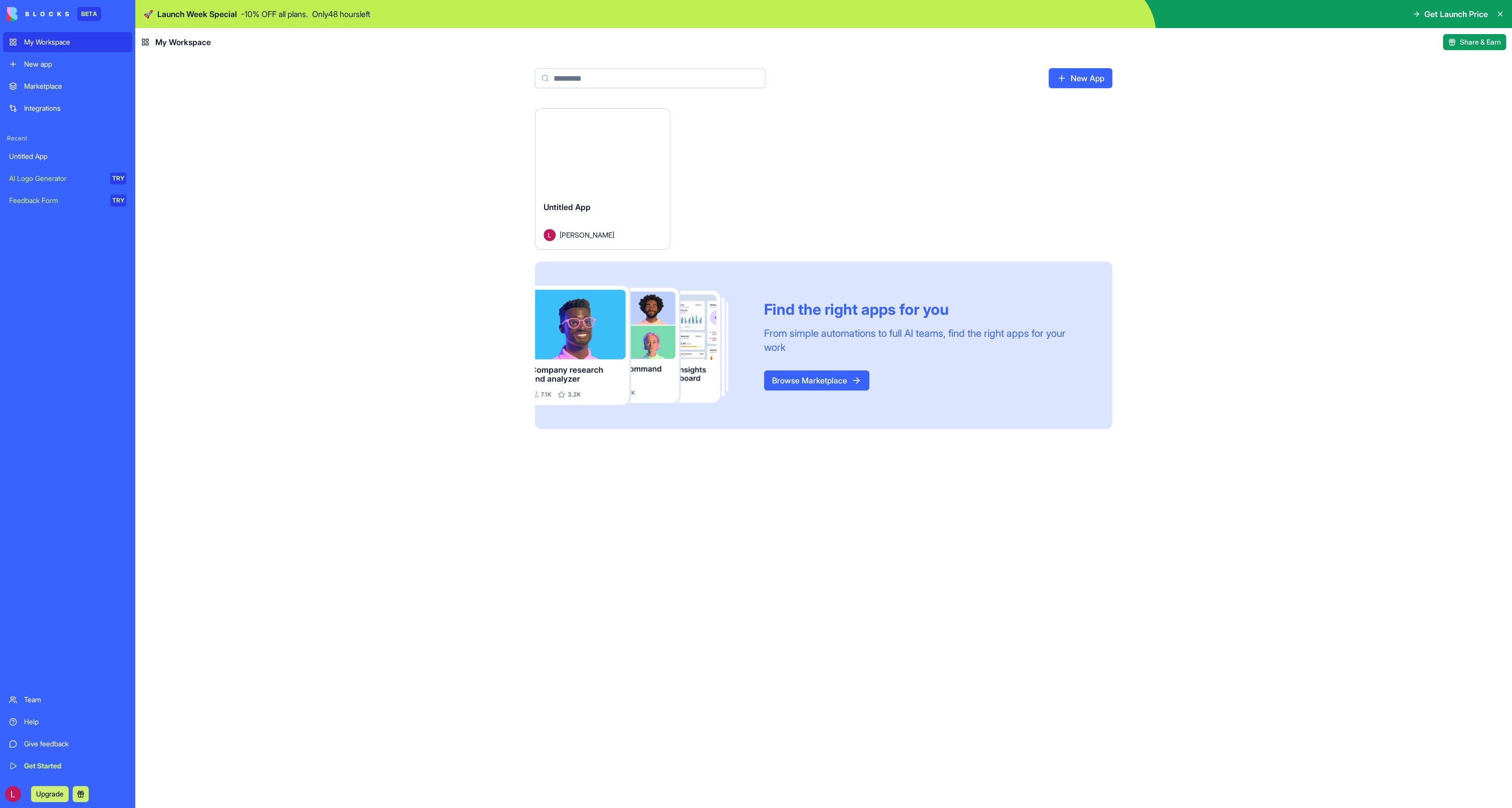
click at [1436, 15] on span "Get Launch Price" at bounding box center [1456, 14] width 63 height 12
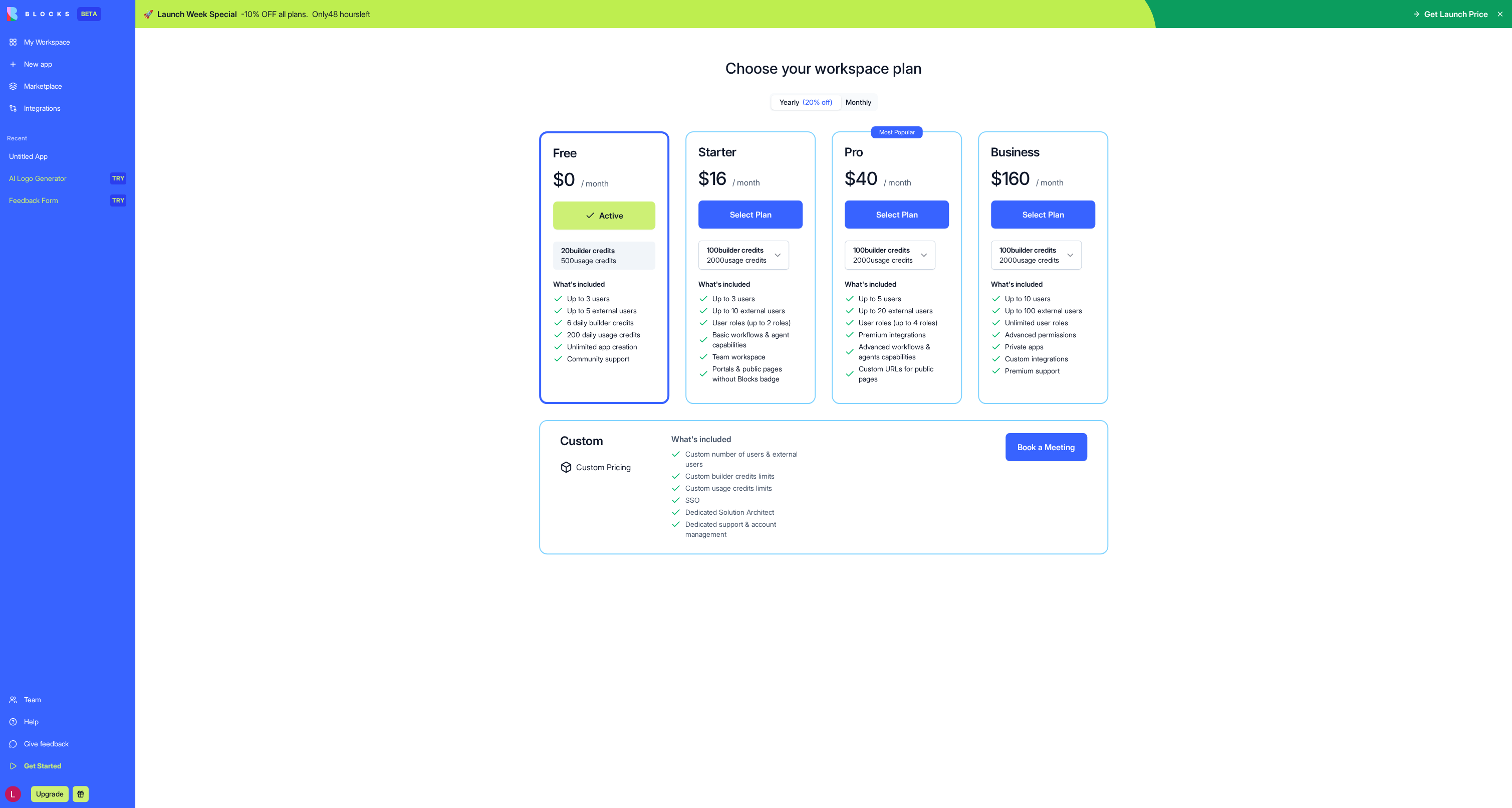
click at [1465, 12] on span "Get Launch Price" at bounding box center [1456, 14] width 63 height 12
click at [1500, 16] on icon at bounding box center [1500, 14] width 8 height 8
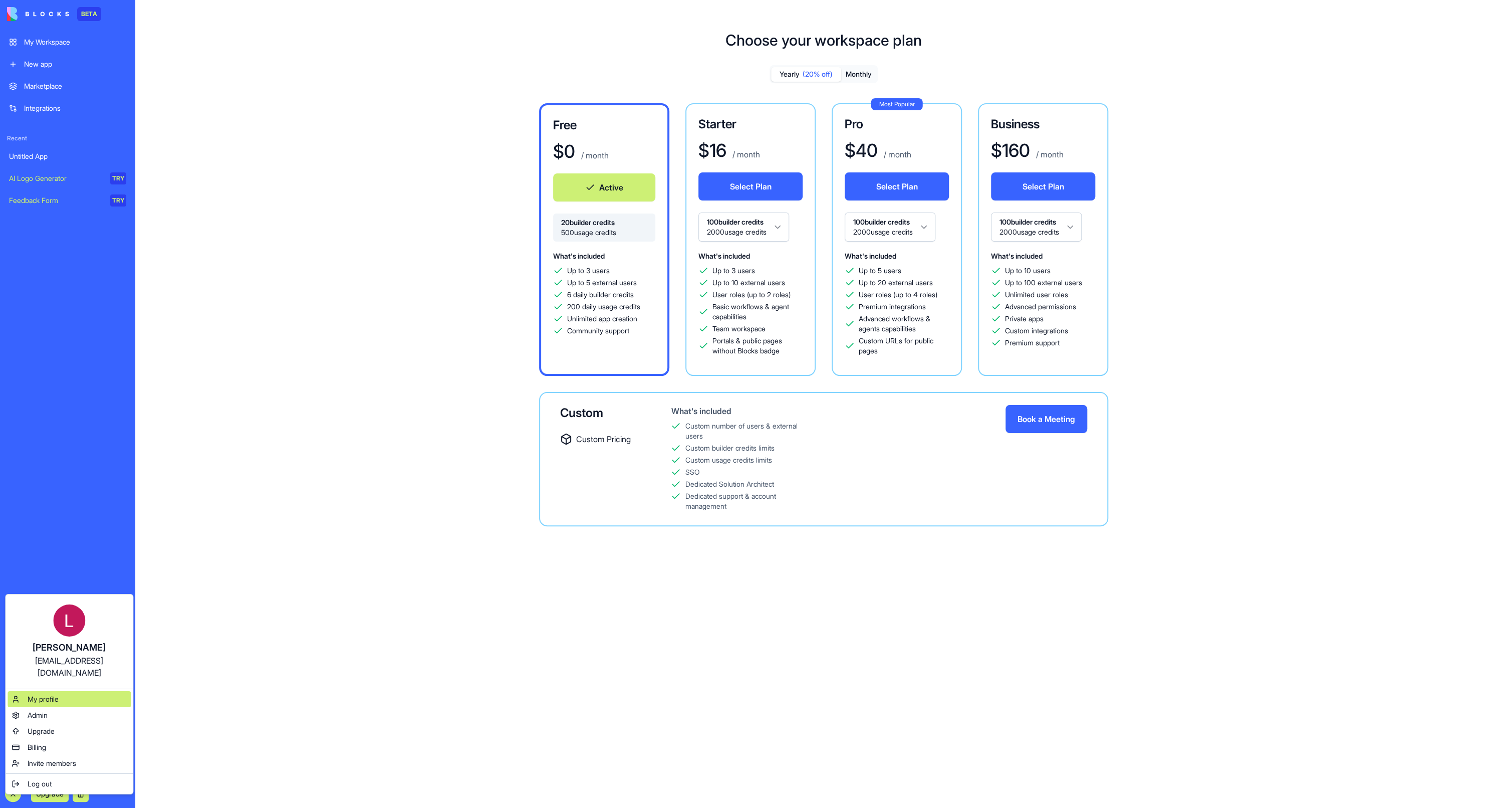
click at [75, 691] on div "My profile" at bounding box center [69, 699] width 123 height 16
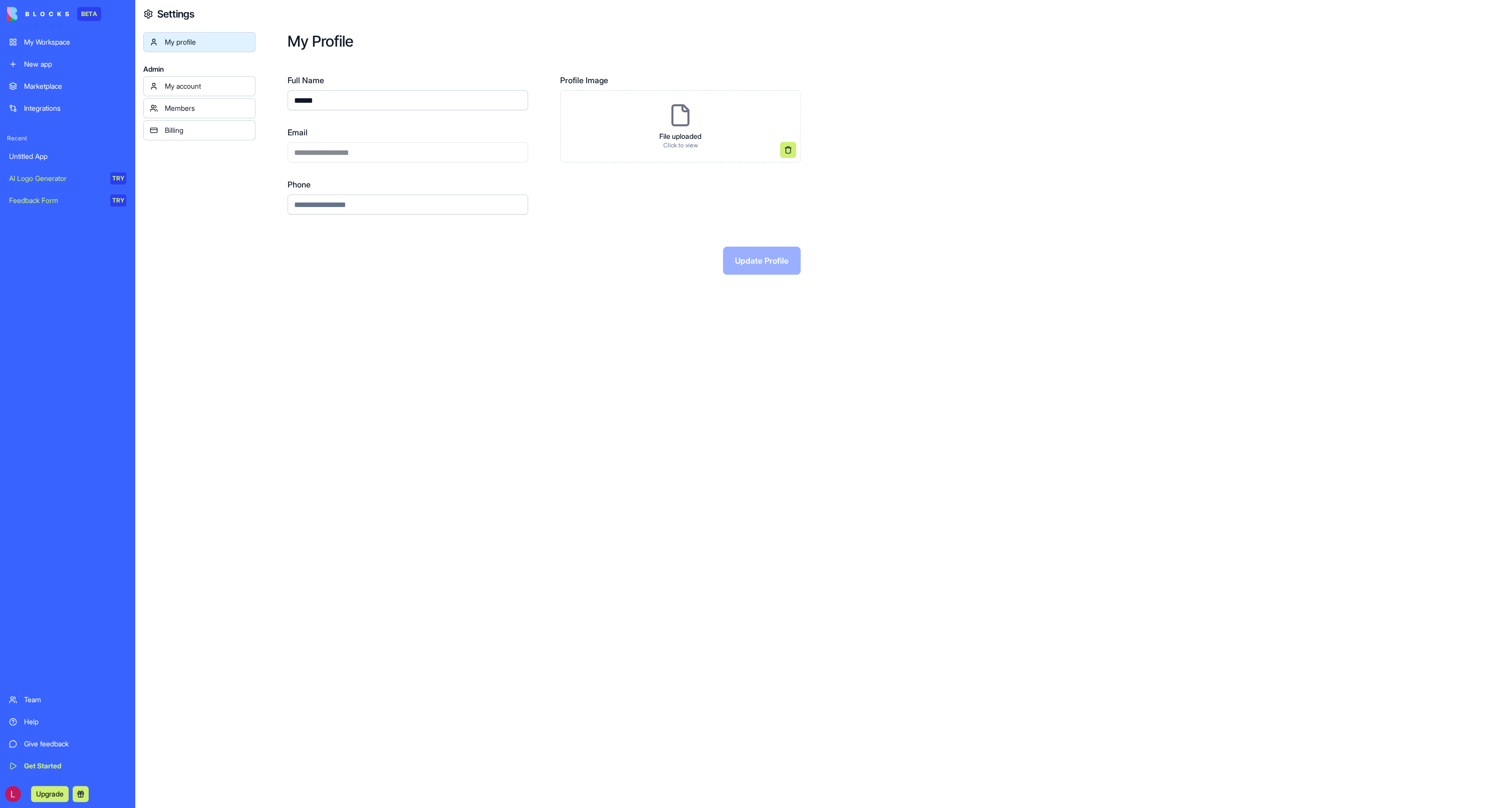
click at [190, 90] on div "My account" at bounding box center [207, 86] width 84 height 10
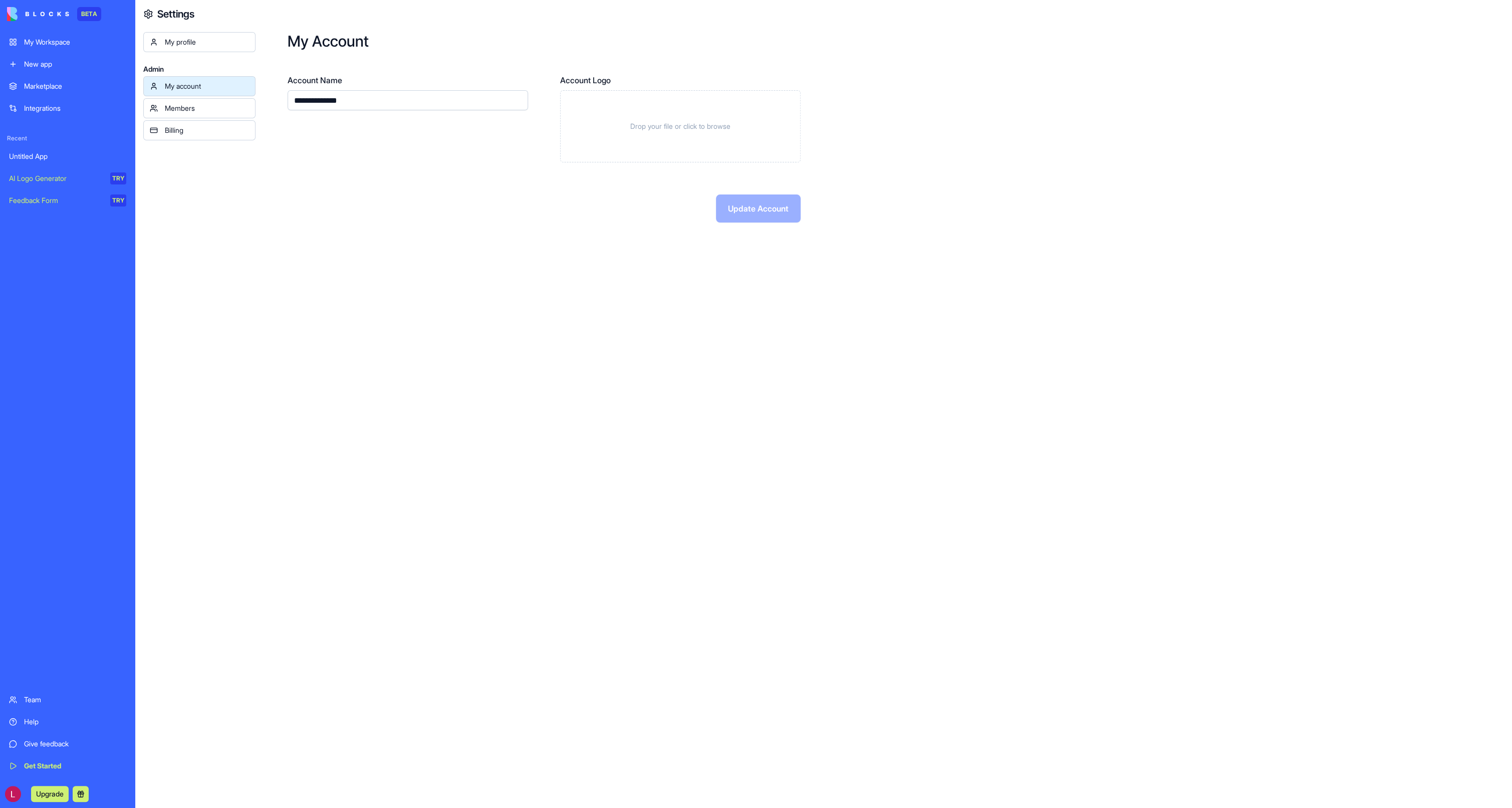
click at [189, 103] on div "Members" at bounding box center [207, 108] width 84 height 10
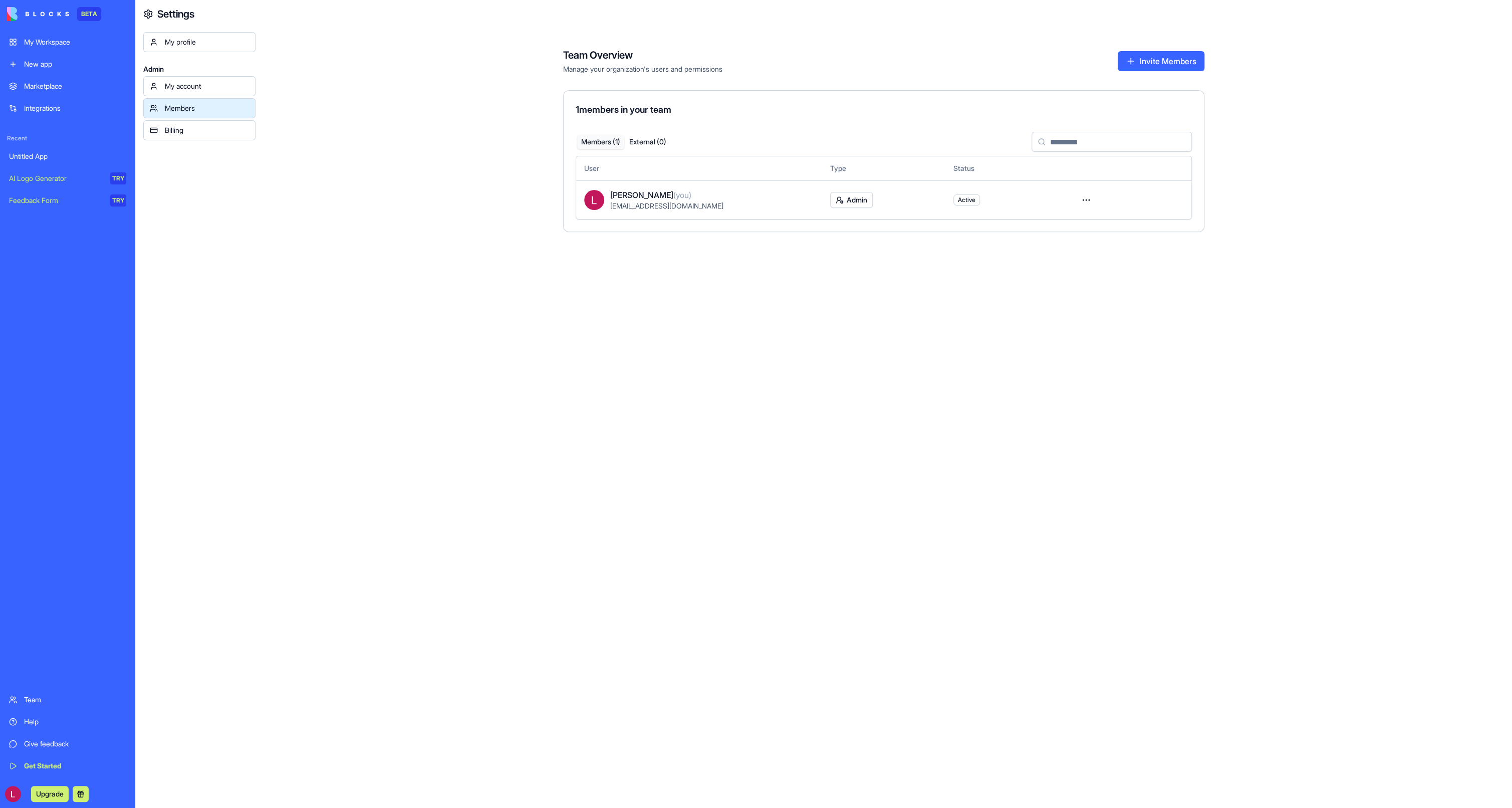
click at [183, 133] on div "Billing" at bounding box center [207, 130] width 84 height 10
click at [182, 129] on div "Billing" at bounding box center [207, 130] width 84 height 10
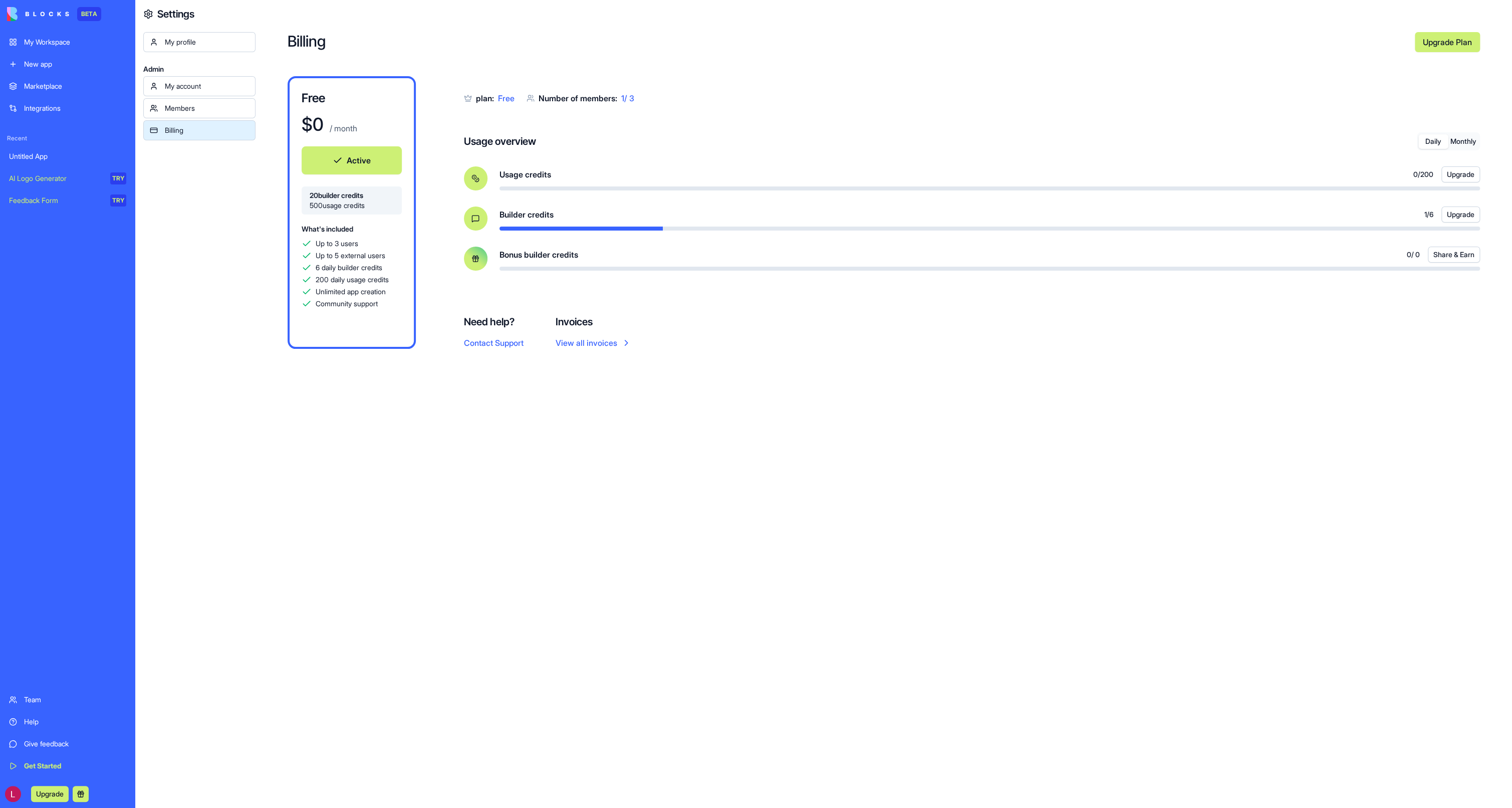
click at [167, 130] on div "Billing" at bounding box center [207, 130] width 84 height 10
click at [1467, 149] on button "Monthly" at bounding box center [1463, 142] width 30 height 15
click at [1424, 149] on div "Daily Monthly" at bounding box center [1449, 141] width 63 height 18
click at [1435, 143] on button "Daily" at bounding box center [1433, 142] width 30 height 15
click at [31, 693] on link "Team" at bounding box center [68, 699] width 129 height 20
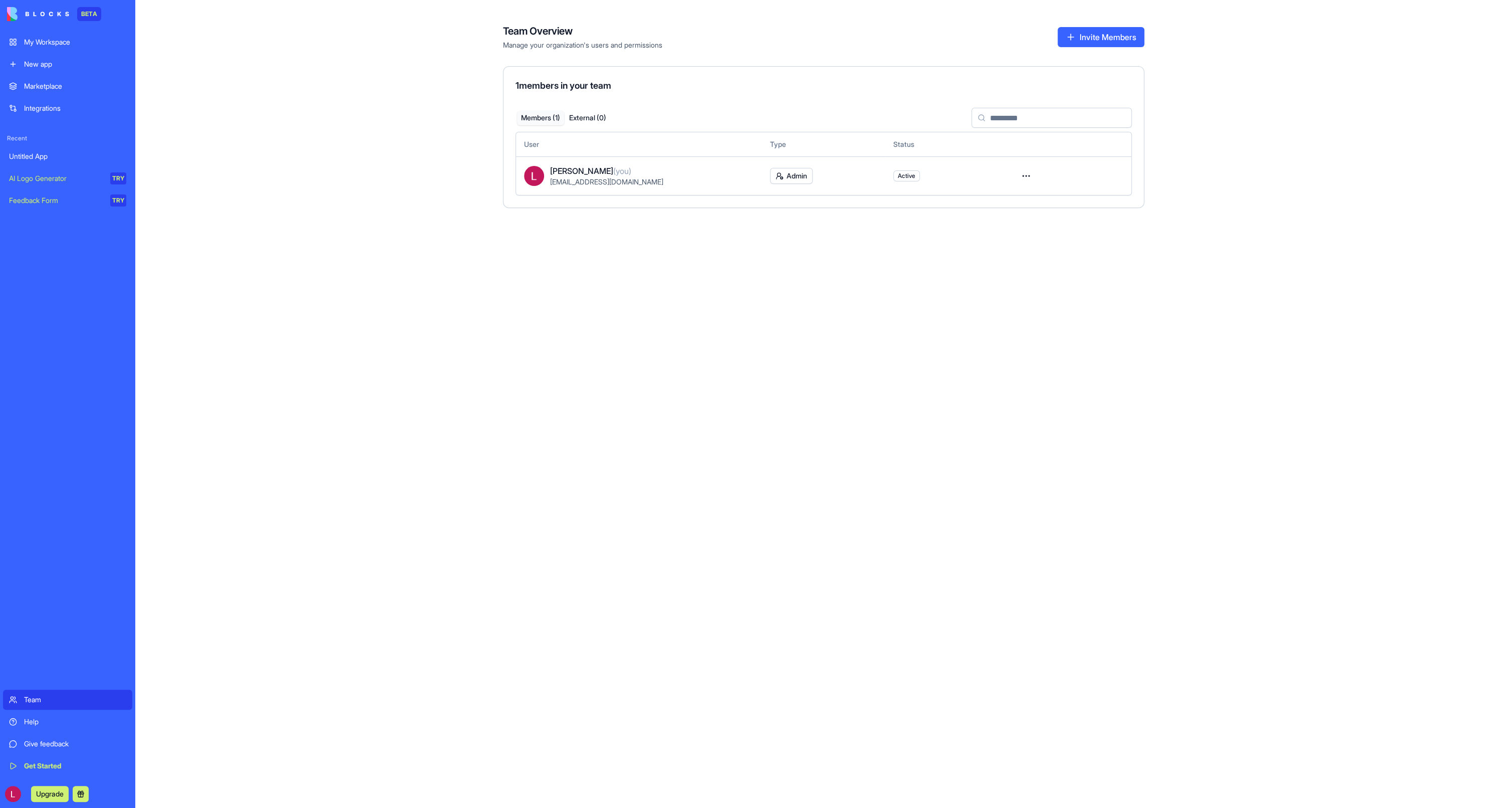
click at [53, 44] on div "My Workspace" at bounding box center [75, 42] width 102 height 10
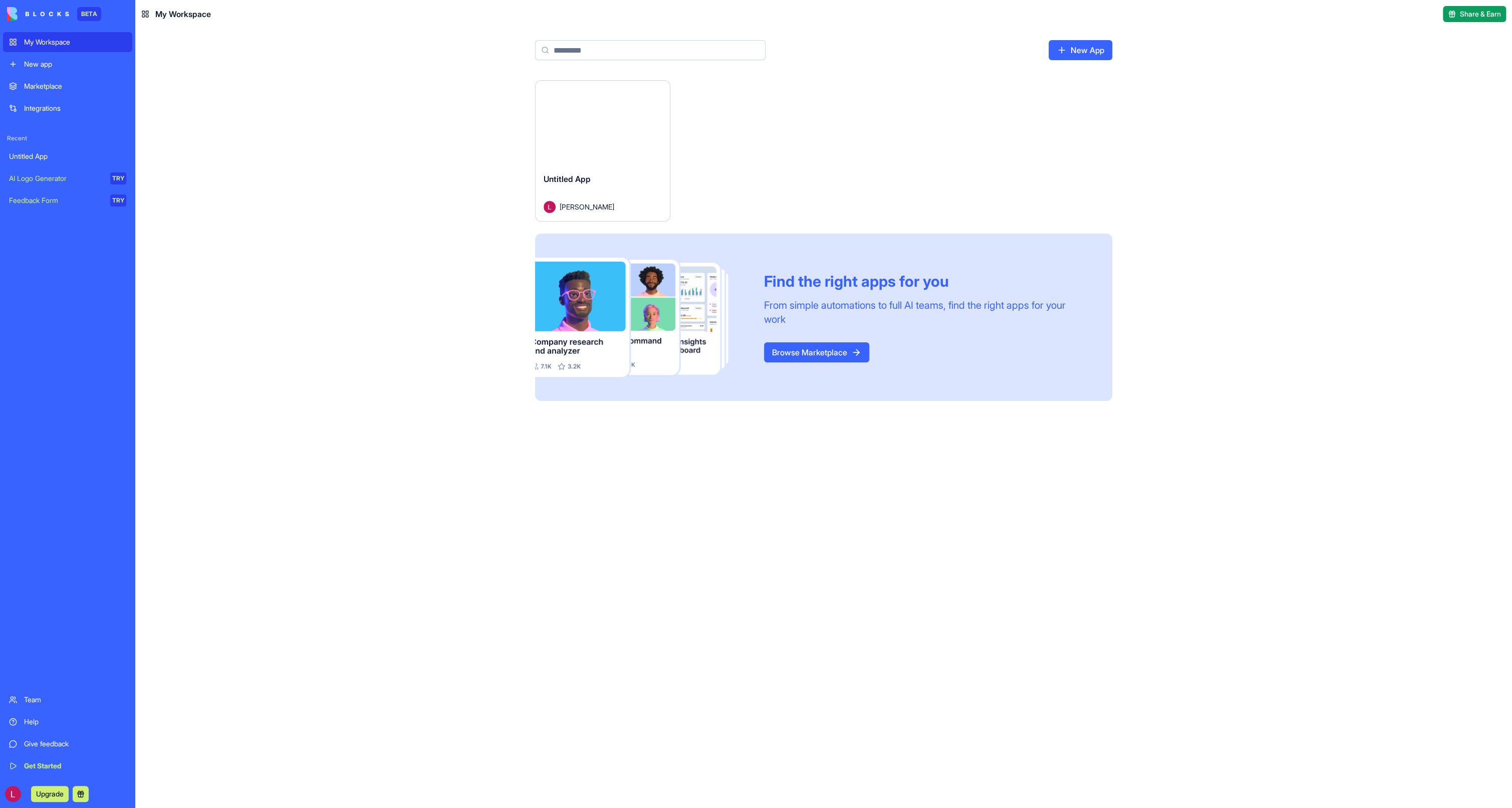
click at [656, 96] on html "BETA My Workspace New app Marketplace Integrations Recent Untitled App AI Logo …" at bounding box center [756, 404] width 1512 height 808
click at [744, 115] on html "BETA My Workspace New app Marketplace Integrations Recent Untitled App AI Logo …" at bounding box center [756, 404] width 1512 height 808
